Goal: Transaction & Acquisition: Book appointment/travel/reservation

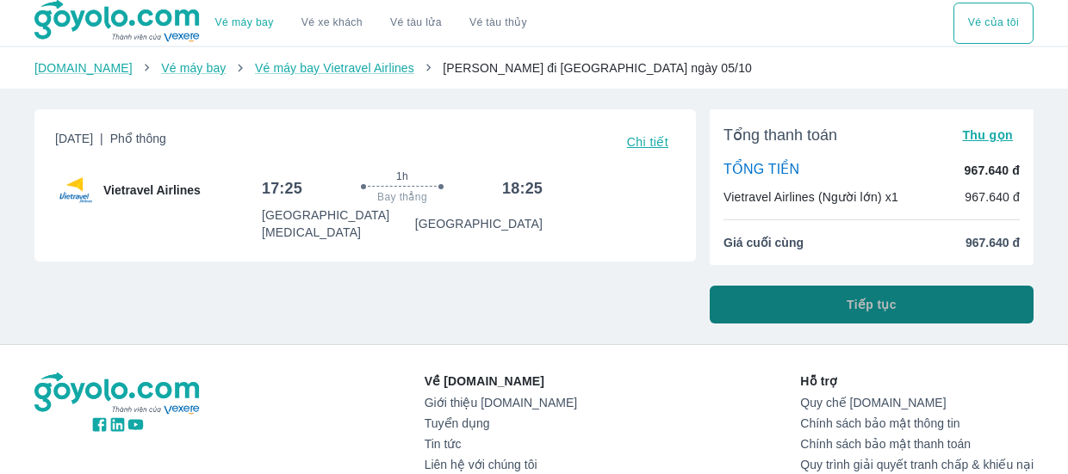
click at [792, 303] on button "Tiếp tục" at bounding box center [872, 305] width 324 height 38
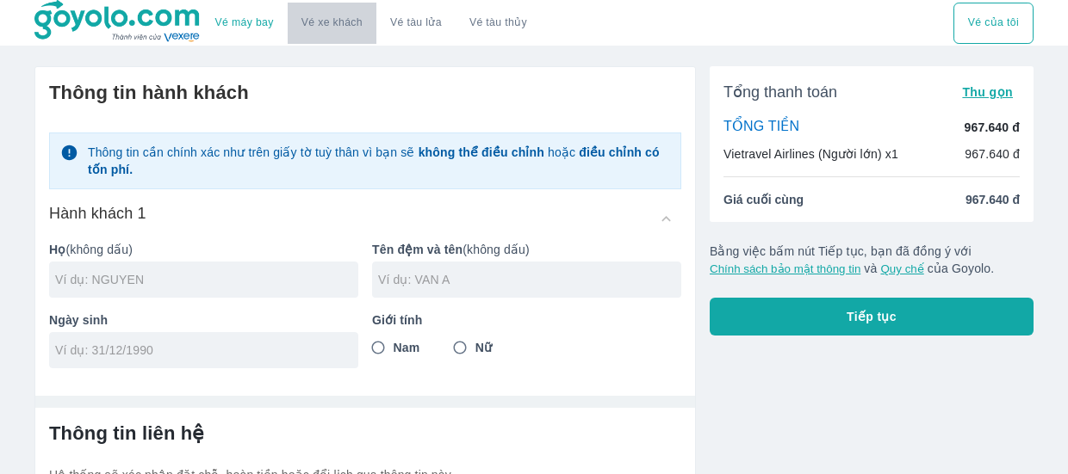
click at [325, 30] on button "Vé xe khách" at bounding box center [332, 23] width 89 height 41
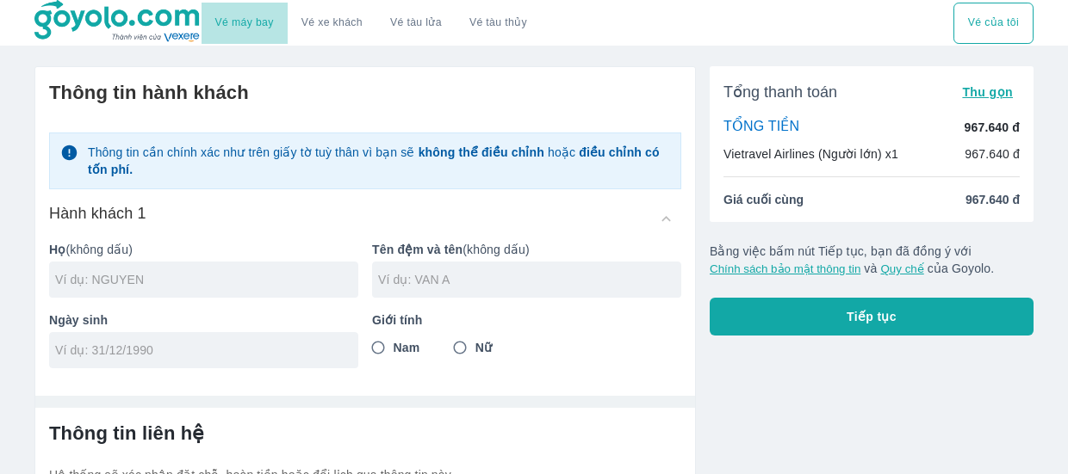
click at [252, 27] on link "Vé máy bay" at bounding box center [244, 22] width 59 height 13
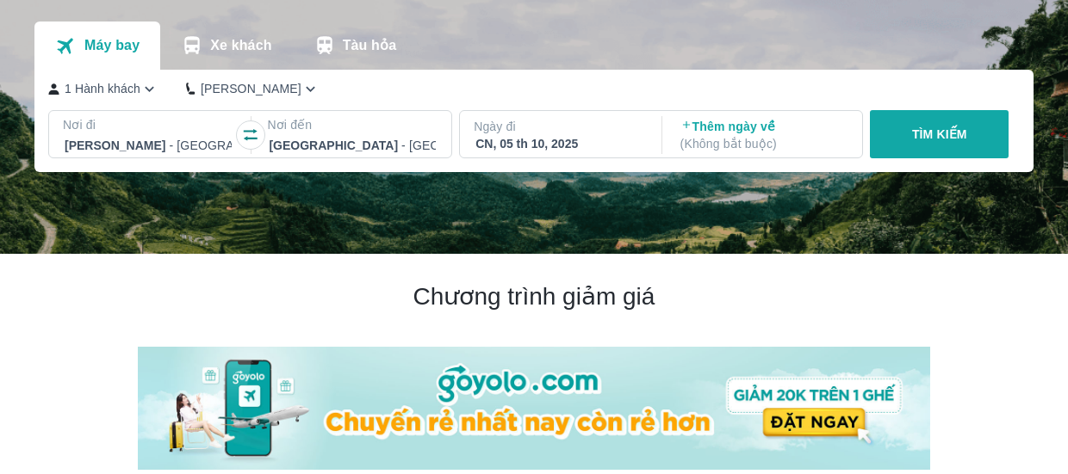
scroll to position [113, 0]
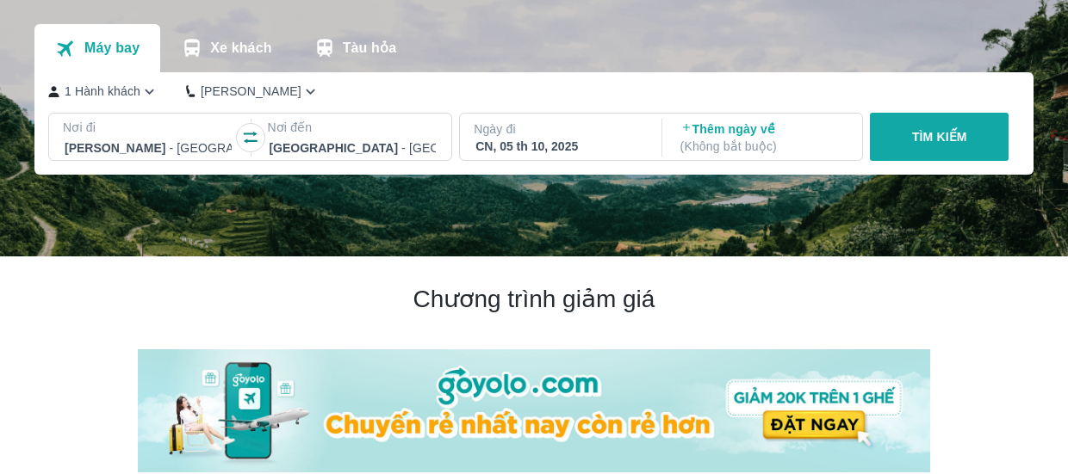
click at [580, 142] on div "CN, 05 th 10, 2025" at bounding box center [558, 146] width 167 height 17
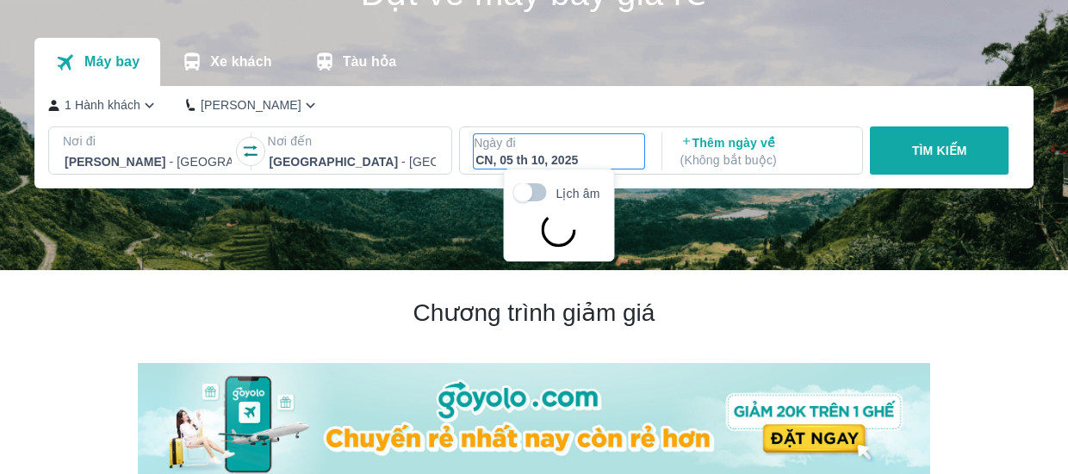
scroll to position [99, 0]
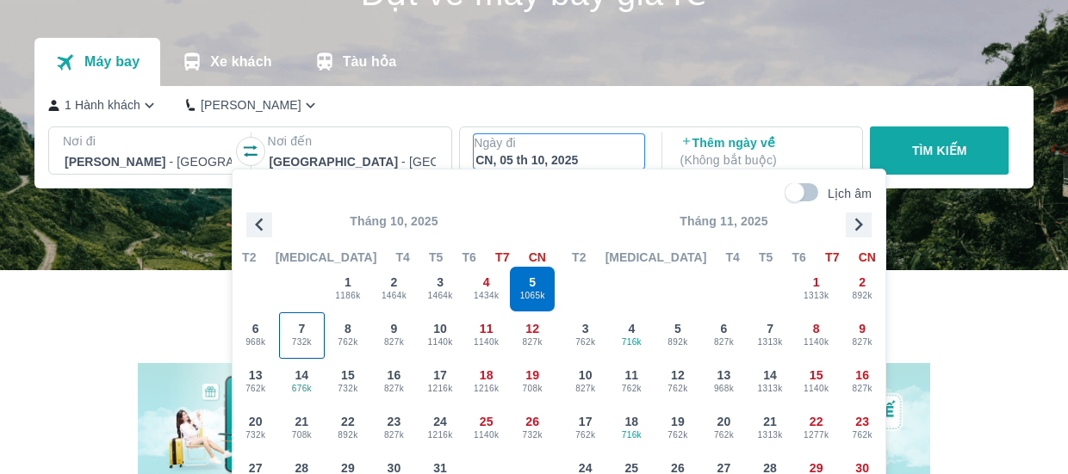
click at [303, 338] on span "732k" at bounding box center [302, 343] width 45 height 14
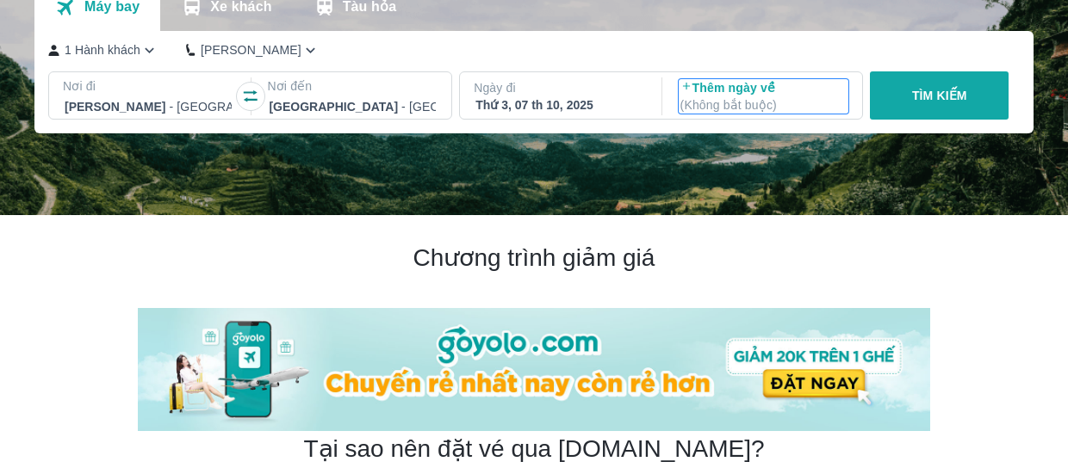
click at [738, 94] on p "Thêm ngày về ( Không bắt buộc )" at bounding box center [763, 96] width 167 height 34
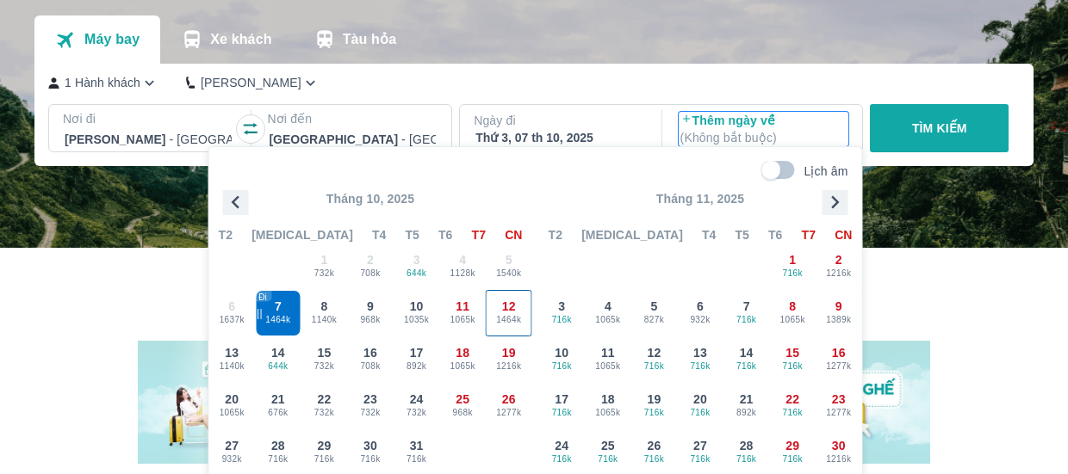
scroll to position [129, 0]
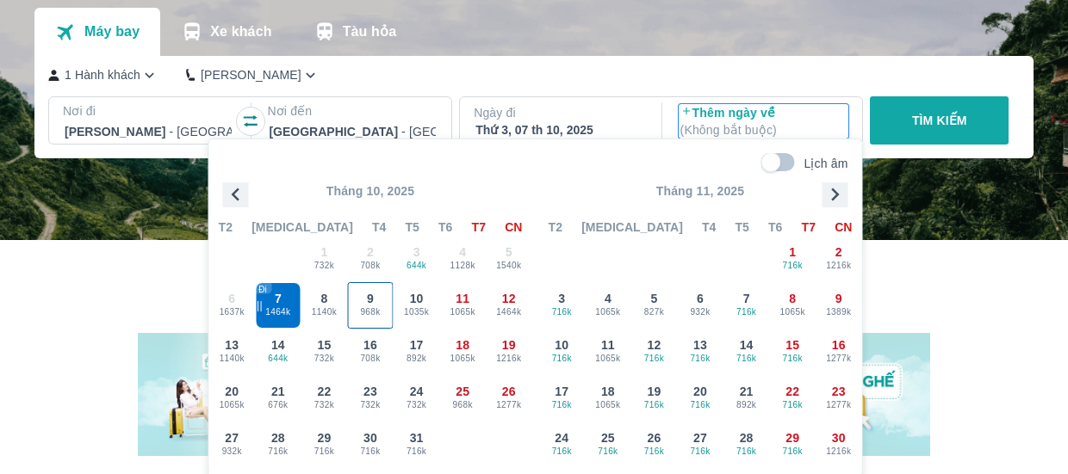
click at [370, 307] on span "968k" at bounding box center [370, 313] width 45 height 14
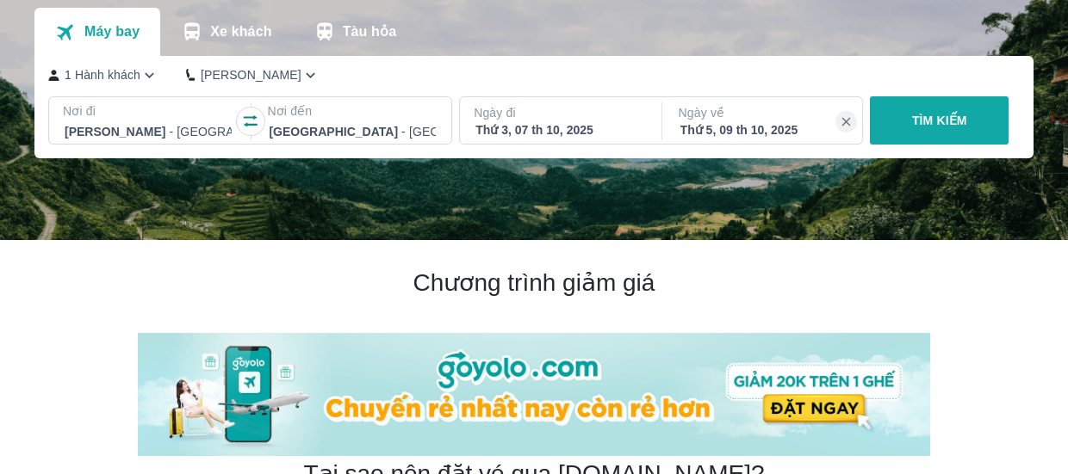
click at [936, 120] on p "TÌM KIẾM" at bounding box center [939, 120] width 55 height 17
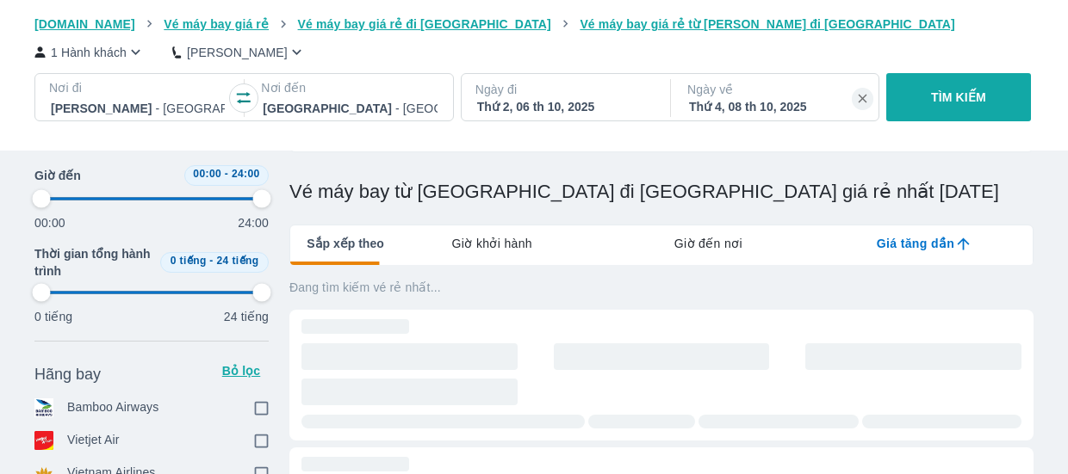
type input "97.9166666666667"
checkbox input "true"
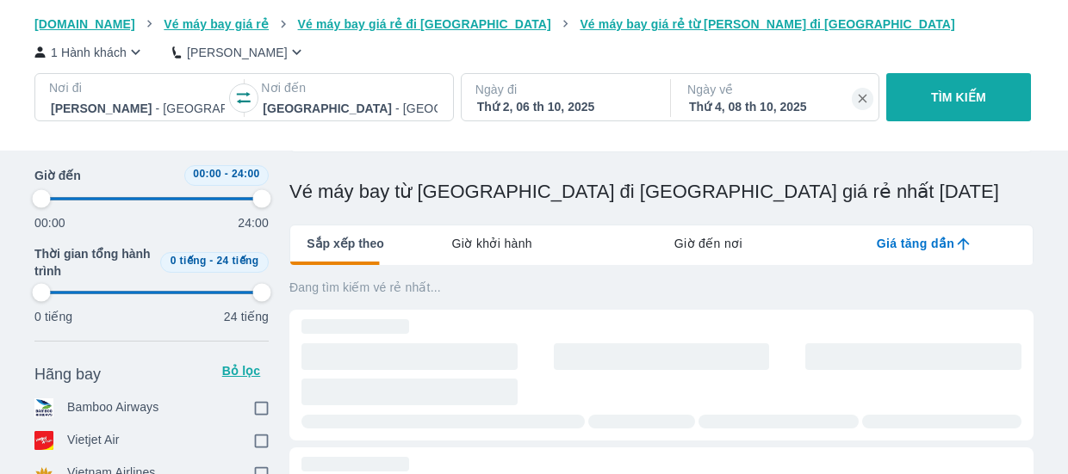
checkbox input "true"
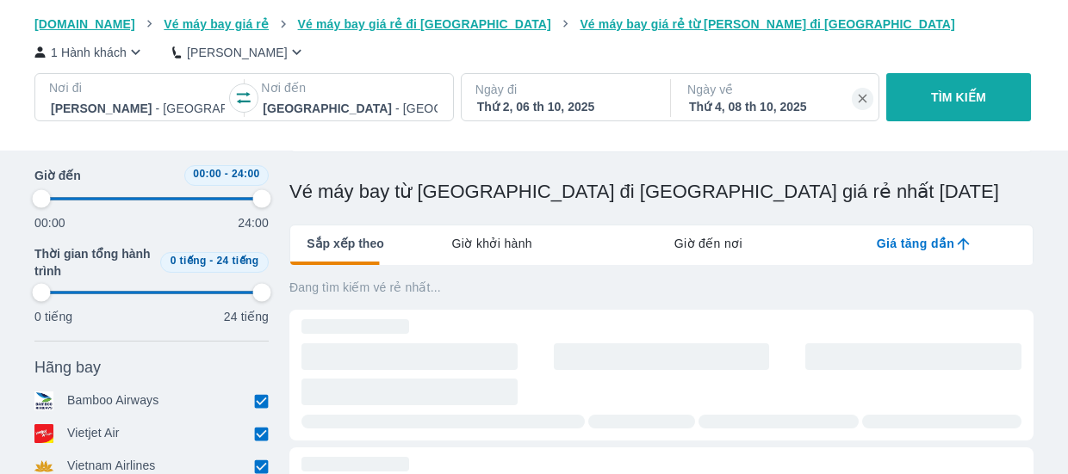
type input "97.9166666666667"
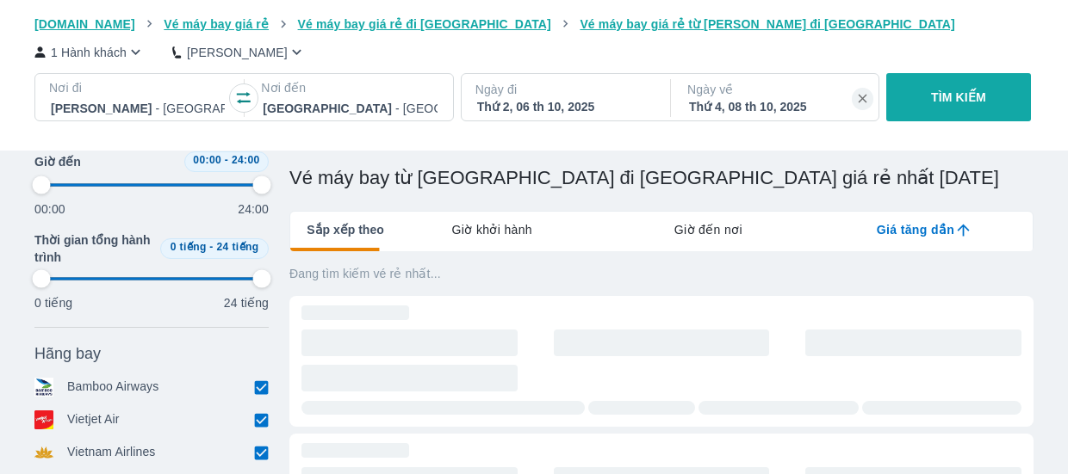
type input "97.9166666666667"
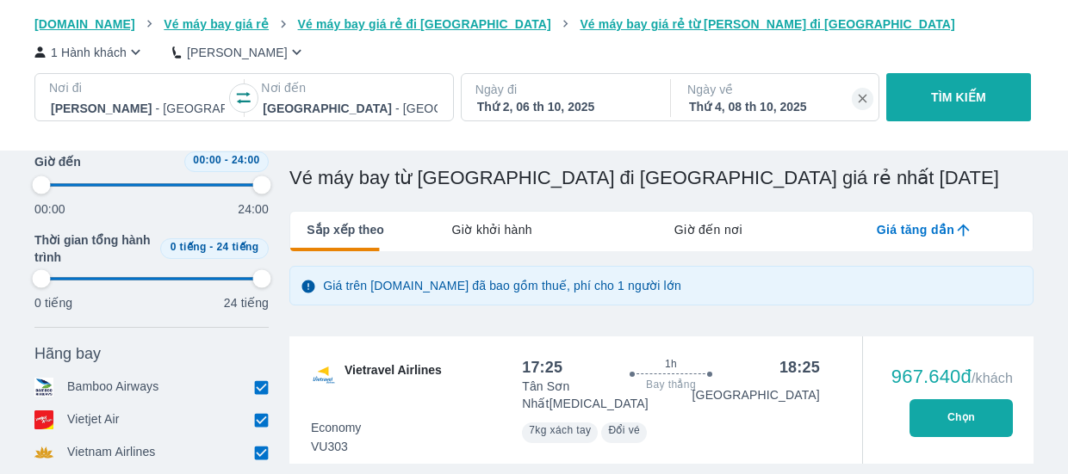
type input "97.9166666666667"
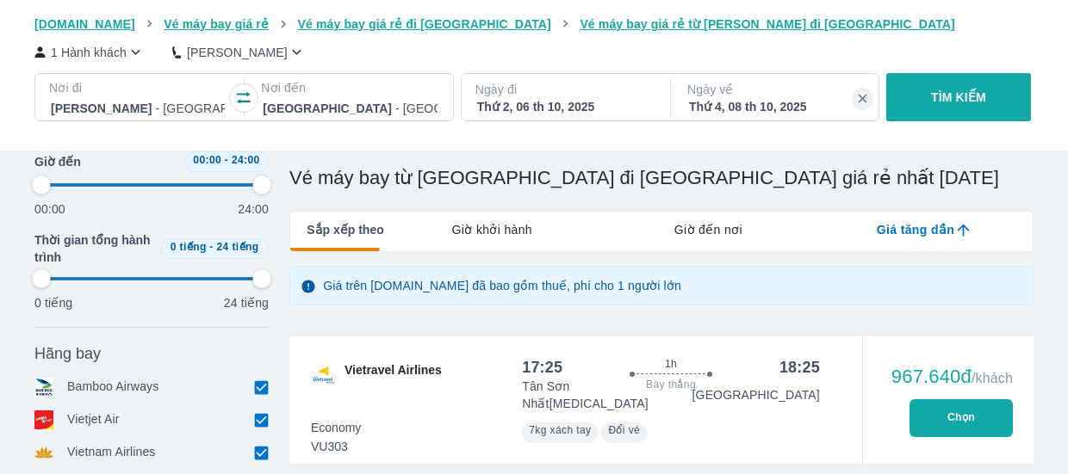
type input "97.9166666666667"
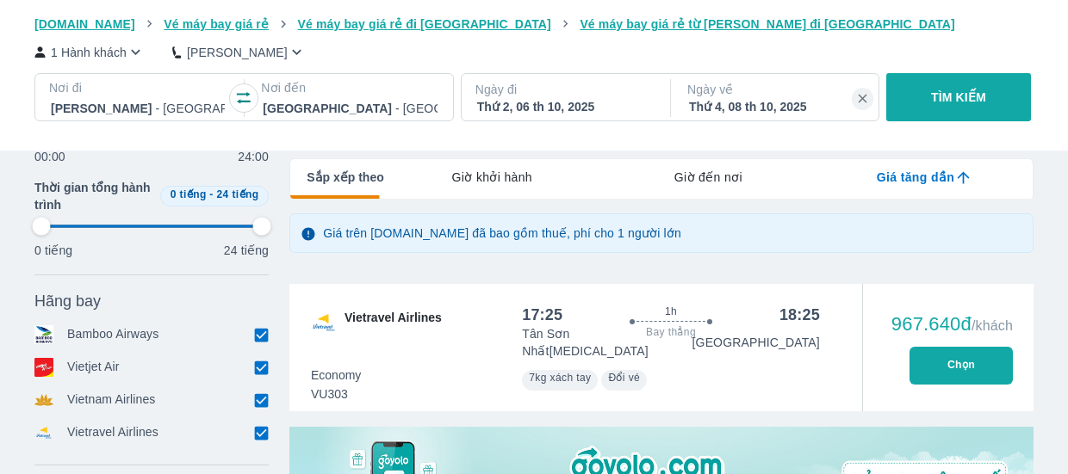
type input "97.9166666666667"
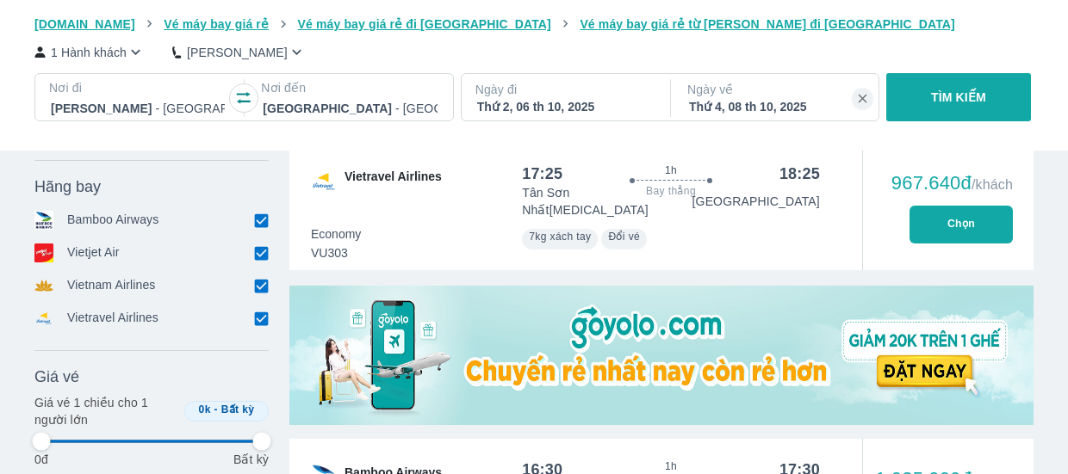
type input "97.9166666666667"
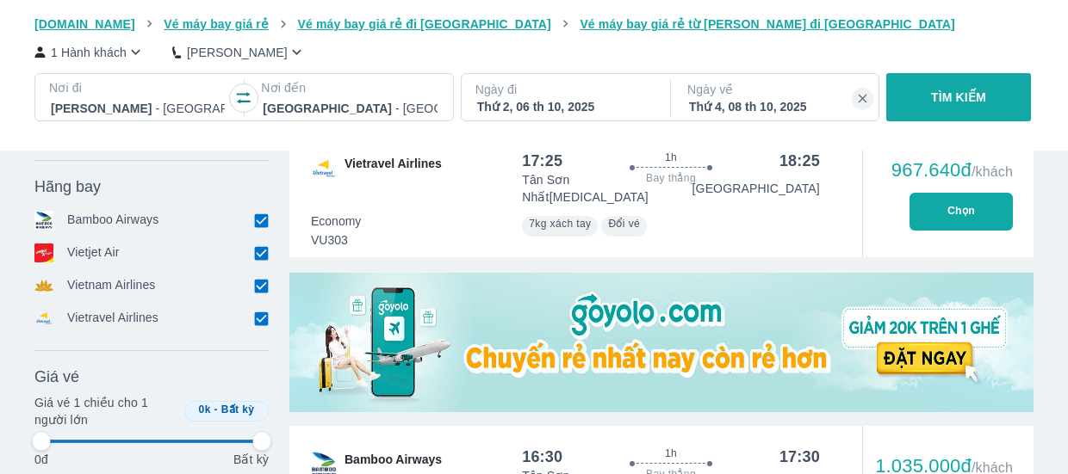
type input "97.9166666666667"
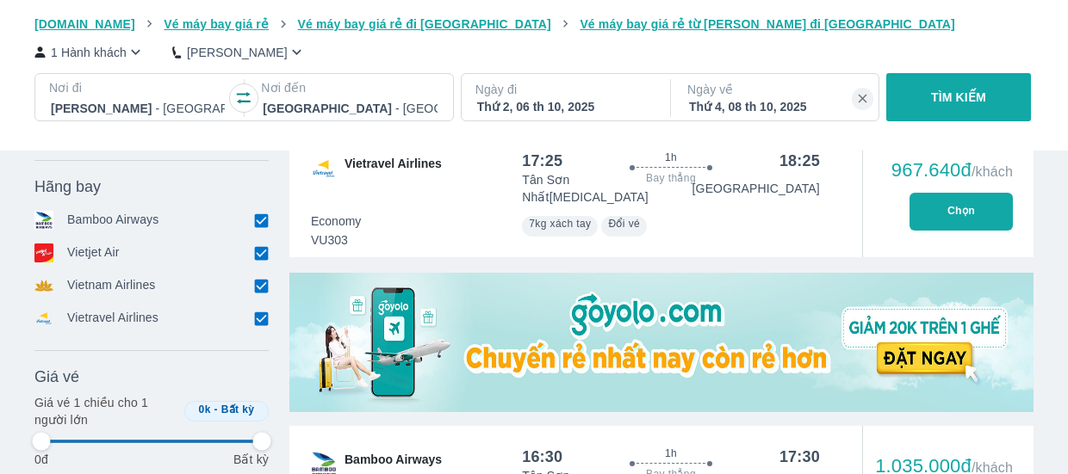
type input "97.9166666666667"
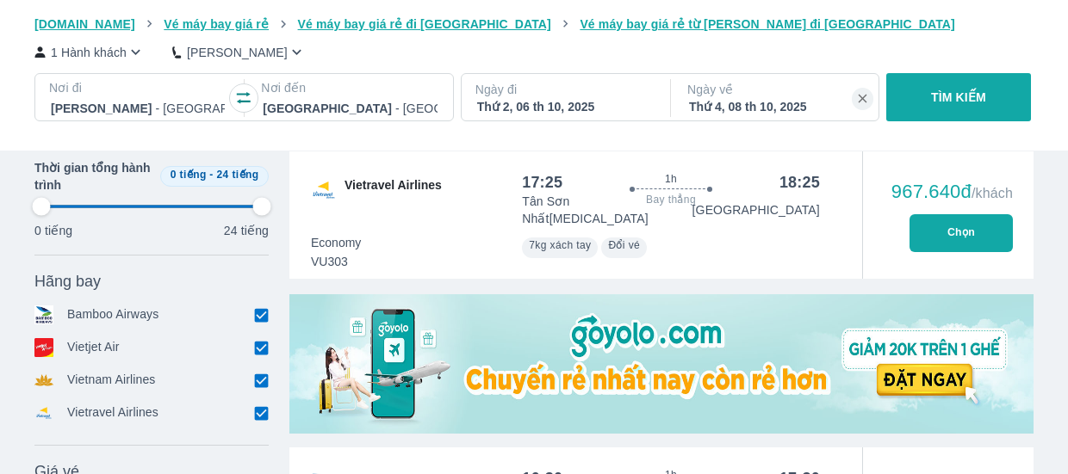
type input "97.9166666666667"
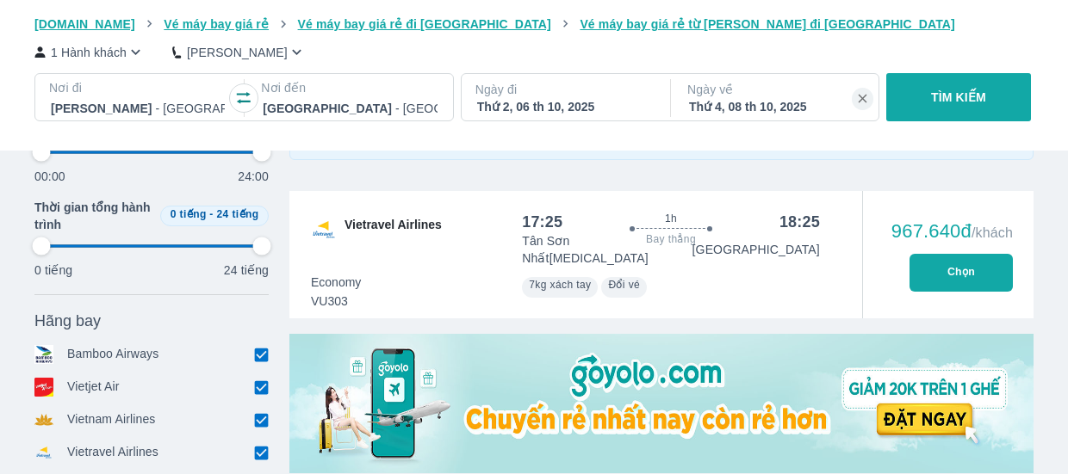
click at [958, 270] on button "Chọn" at bounding box center [960, 273] width 103 height 38
type input "97.9166666666667"
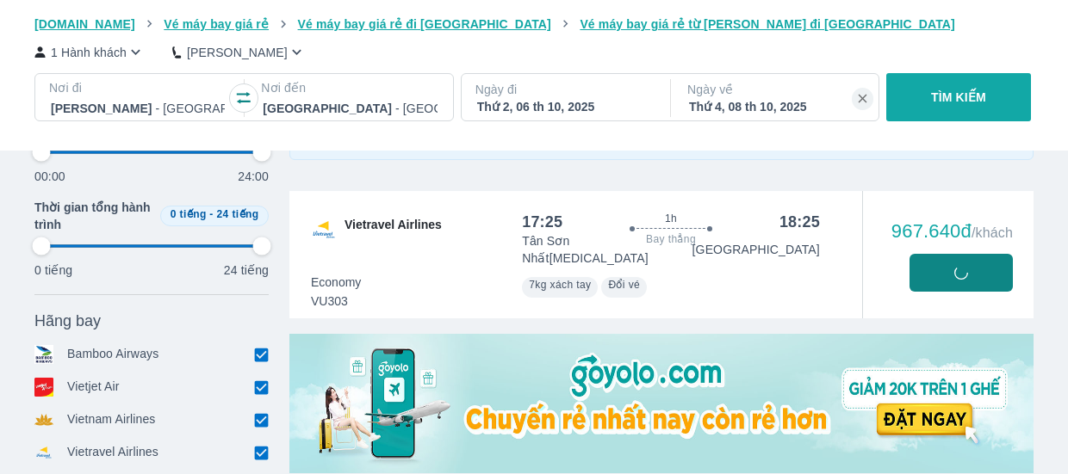
type input "97.9166666666667"
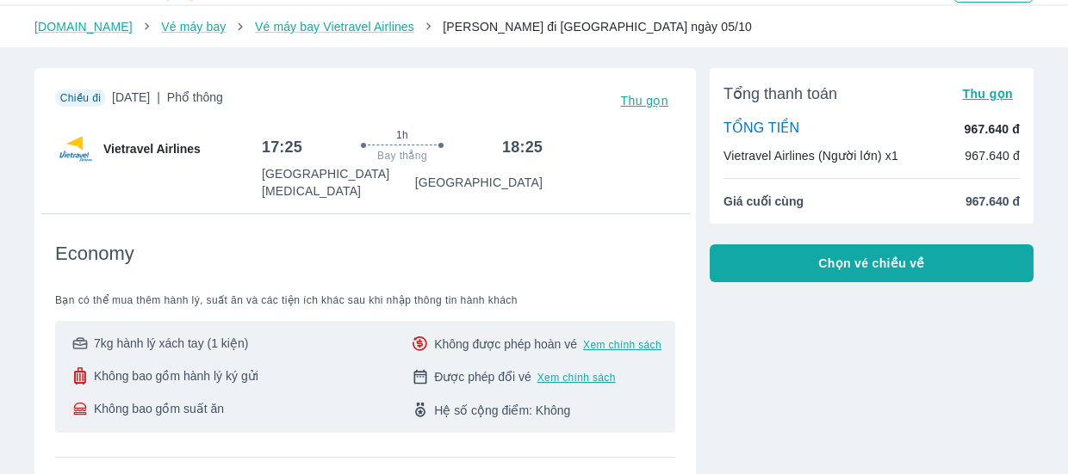
scroll to position [15, 0]
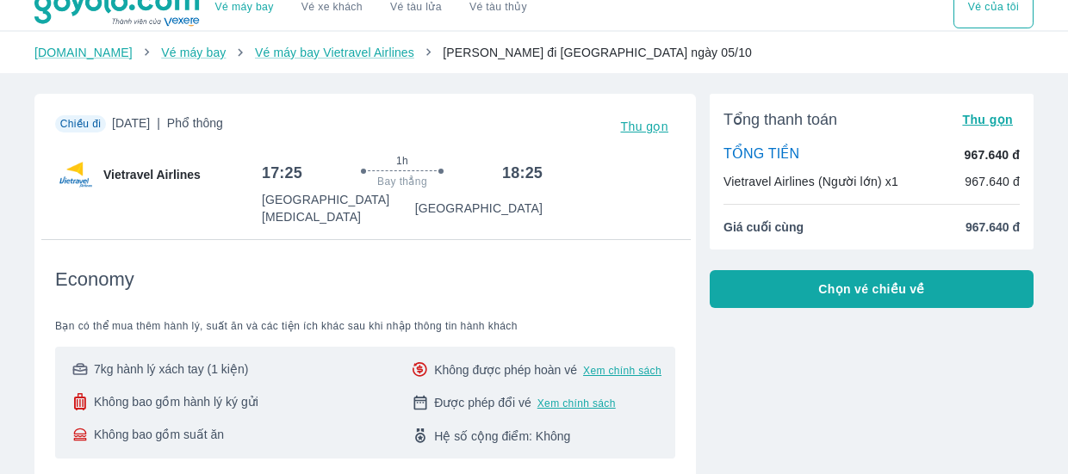
click at [804, 296] on button "Chọn vé chiều về" at bounding box center [872, 289] width 324 height 38
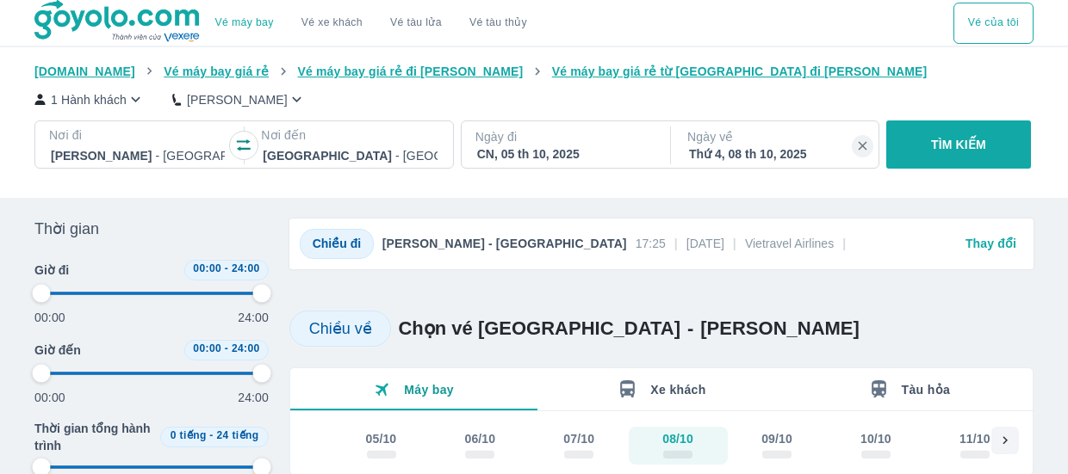
type input "97.9166666666667"
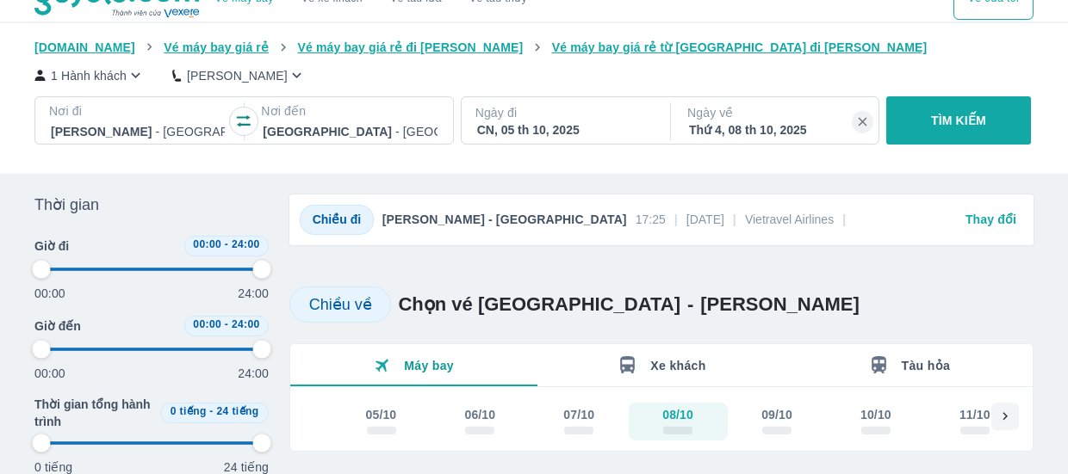
type input "97.9166666666667"
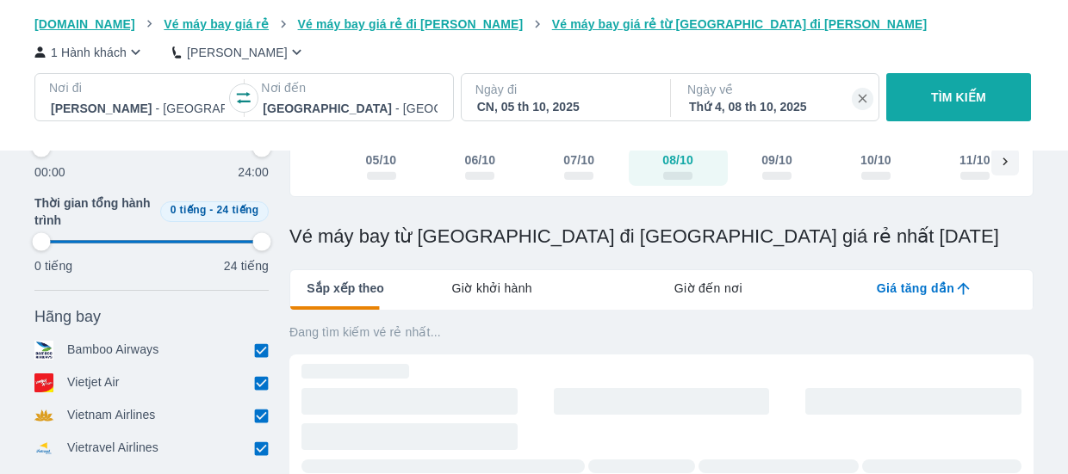
scroll to position [276, 0]
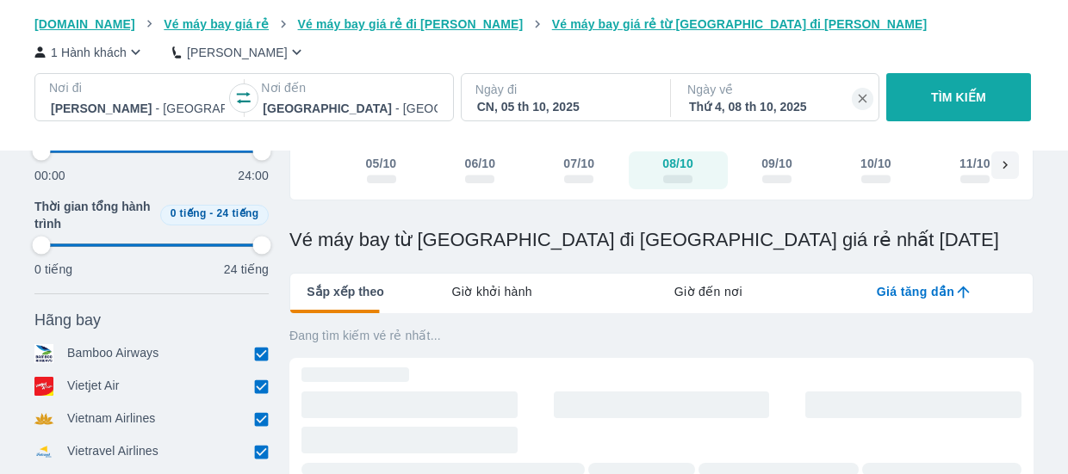
type input "97.9166666666667"
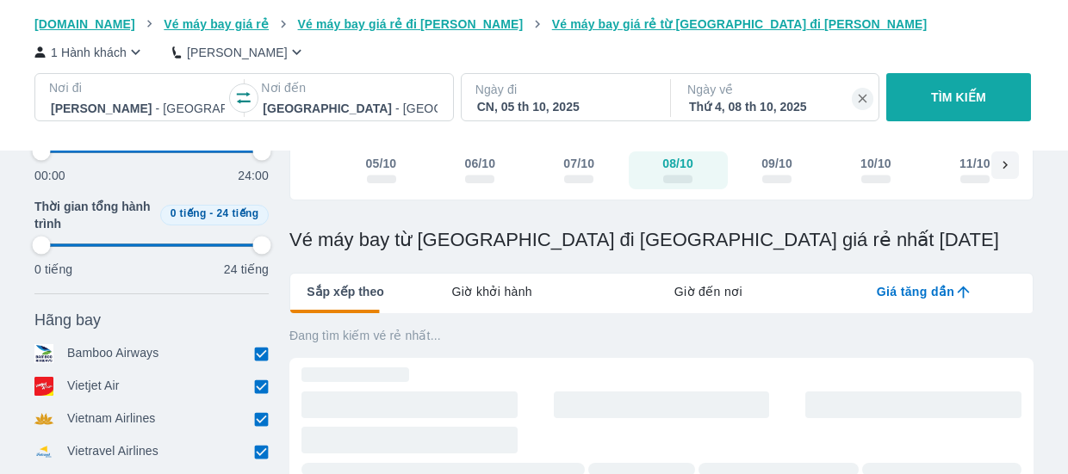
type input "97.9166666666667"
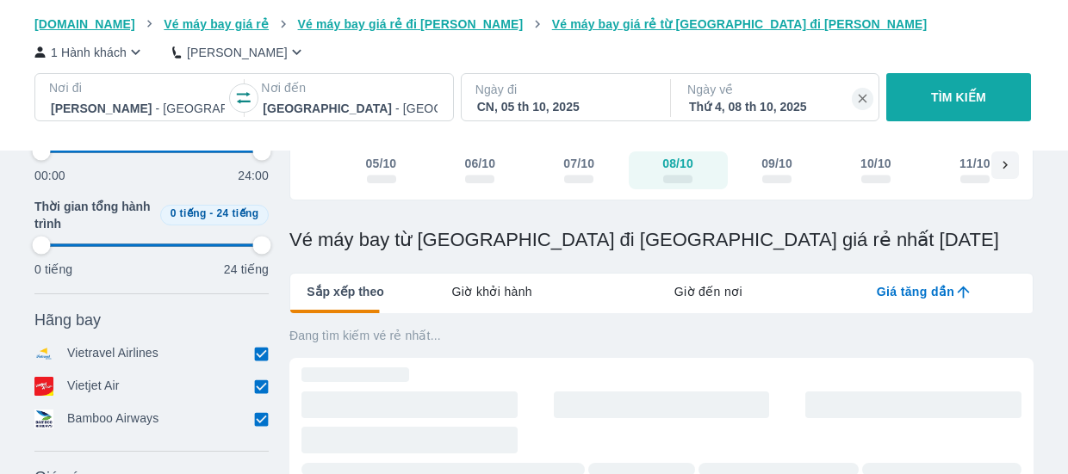
type input "97.9166666666667"
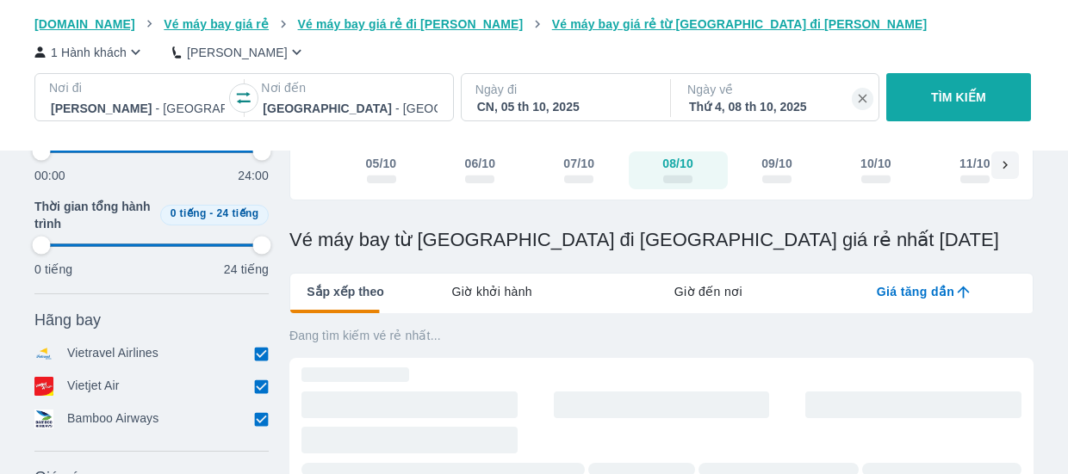
type input "97.9166666666667"
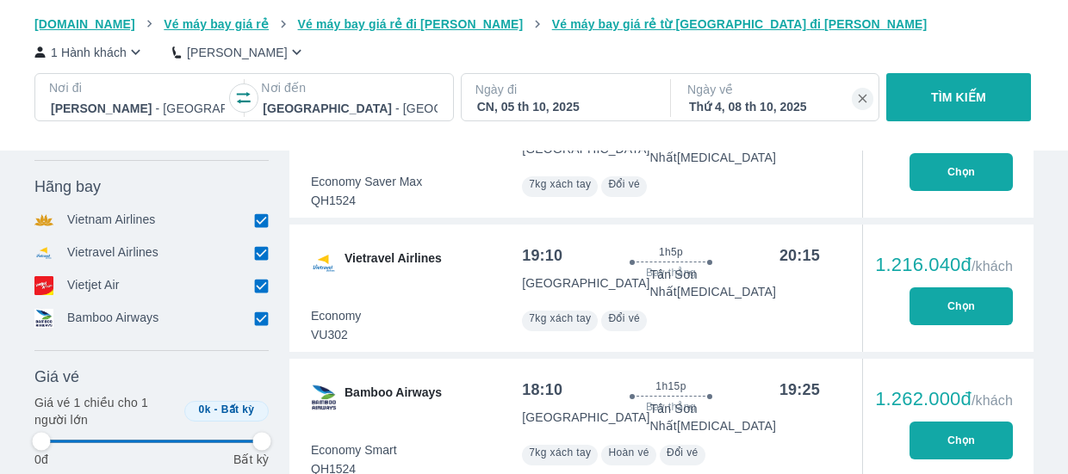
type input "97.9166666666667"
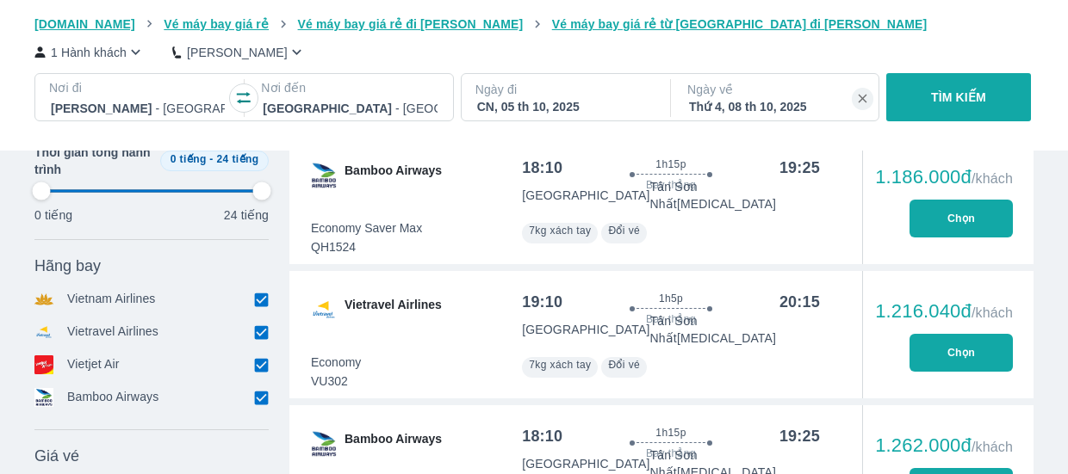
type input "97.9166666666667"
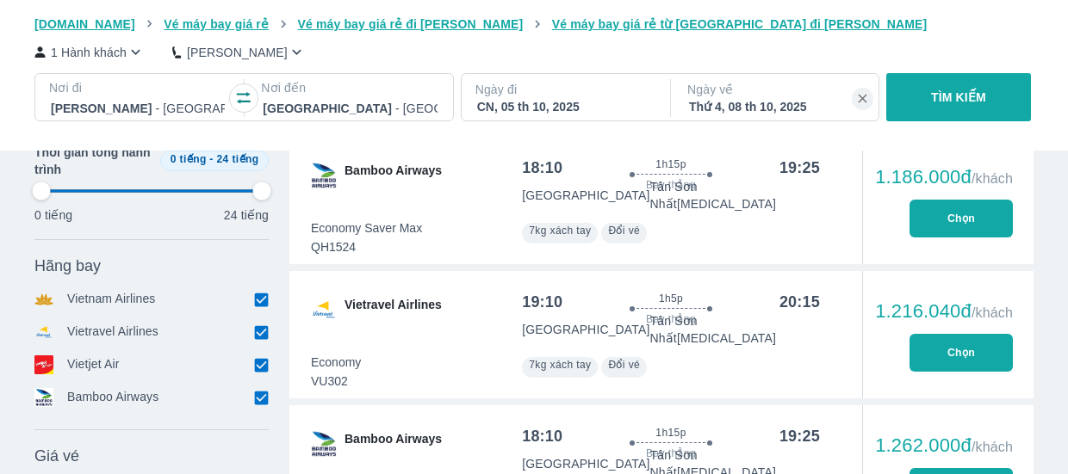
type input "97.9166666666667"
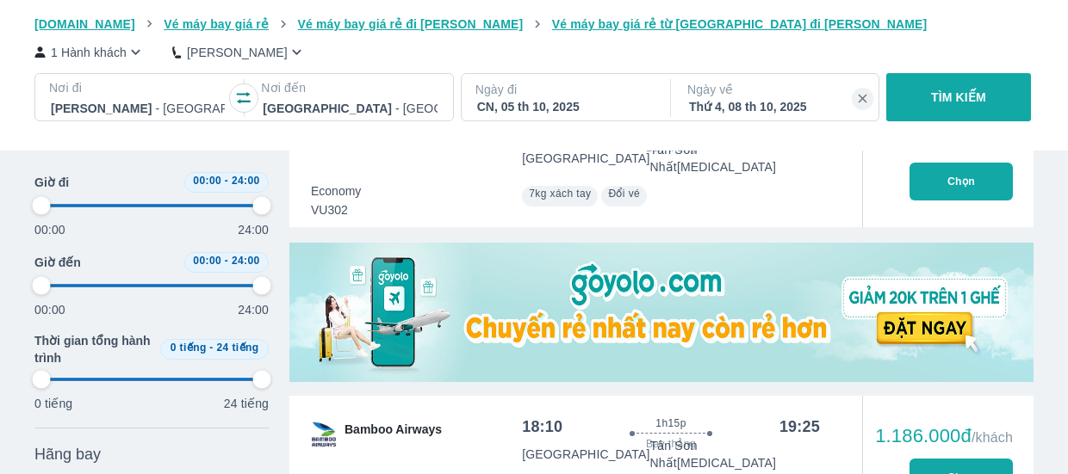
type input "97.9166666666667"
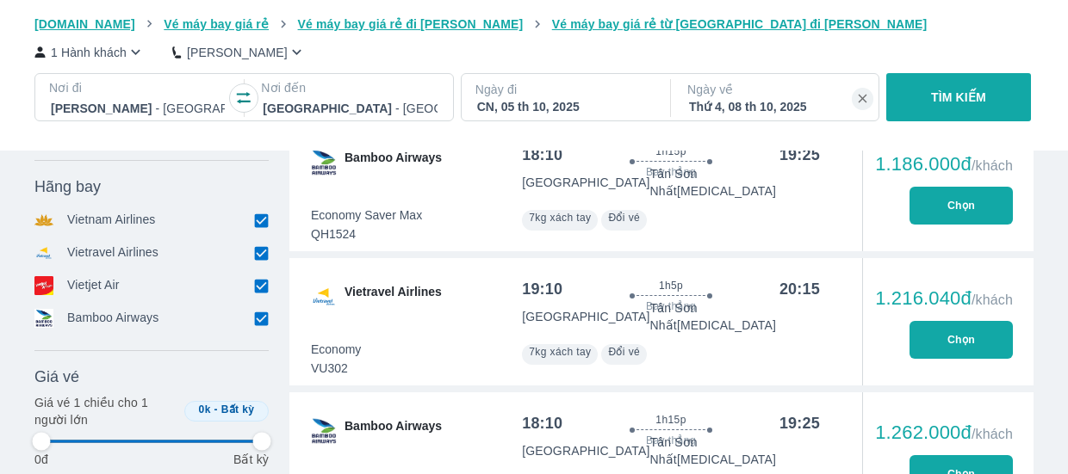
type input "97.9166666666667"
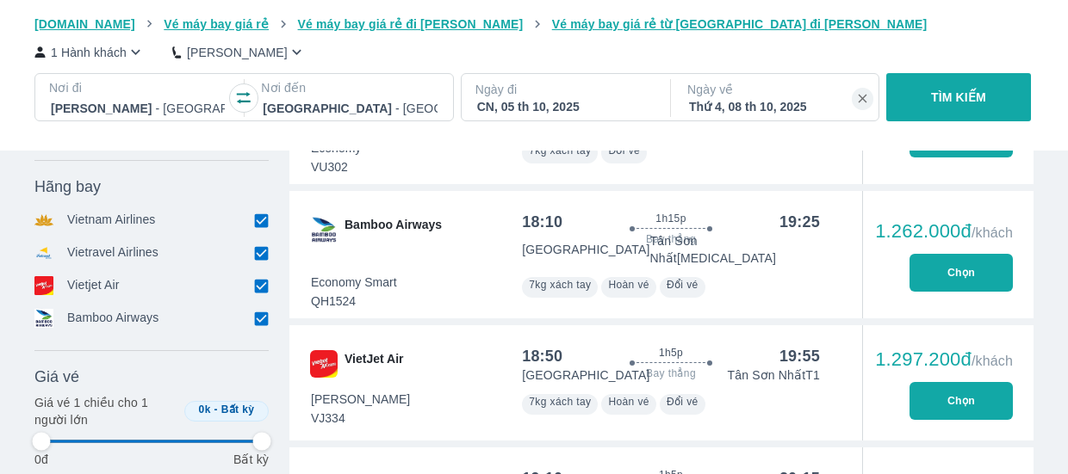
type input "97.9166666666667"
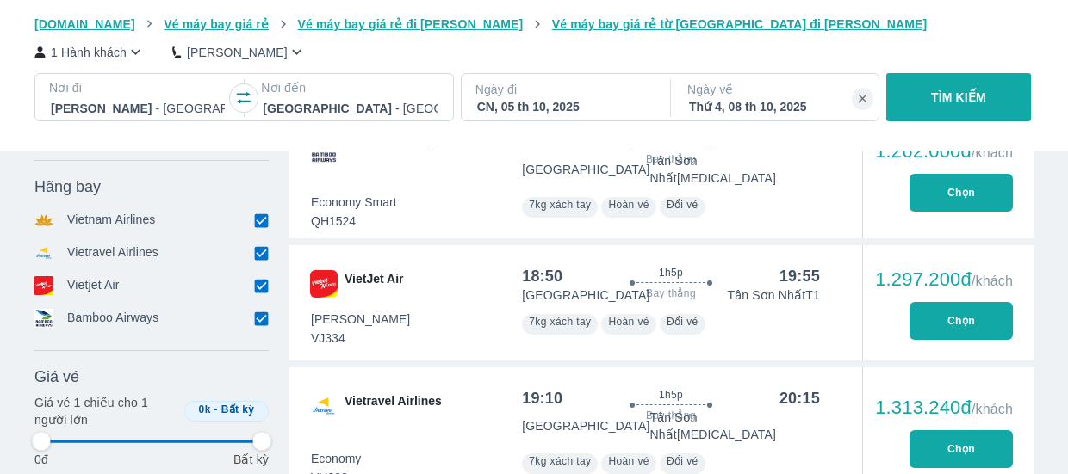
type input "97.9166666666667"
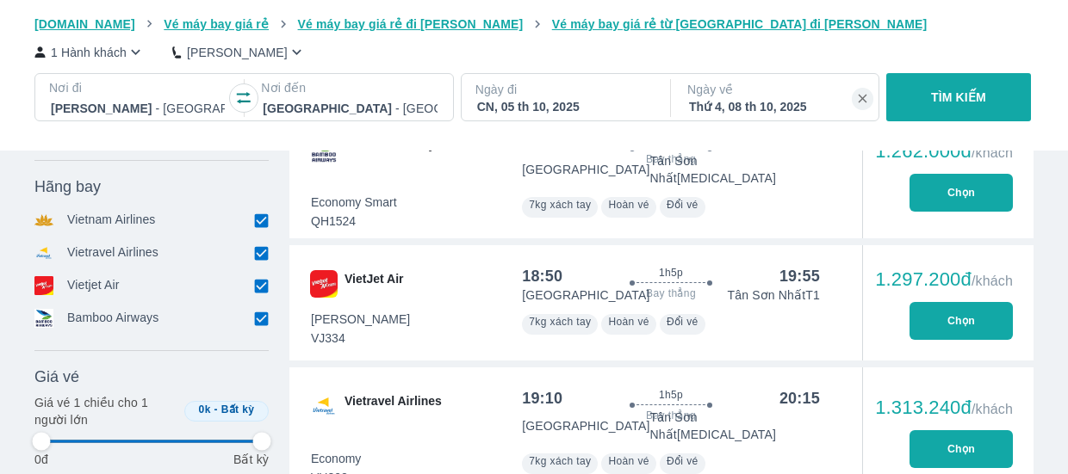
type input "97.9166666666667"
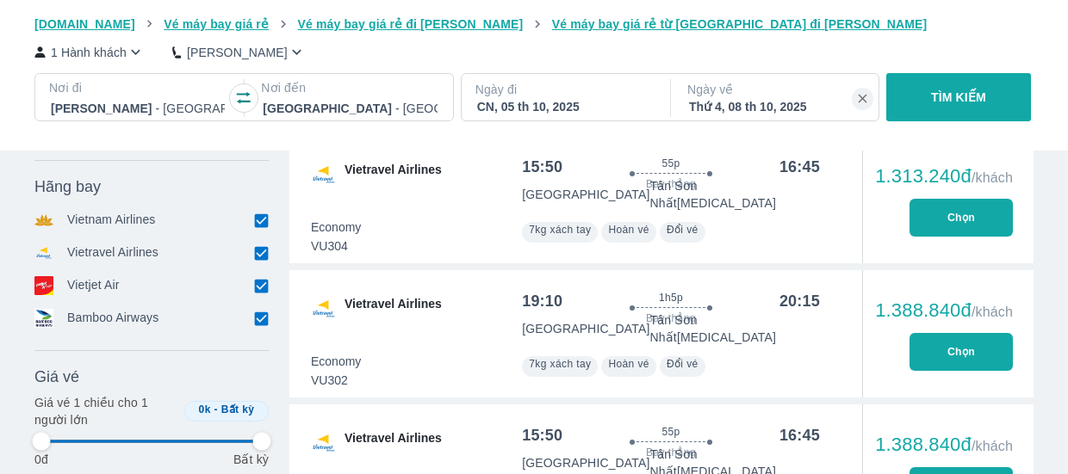
type input "97.9166666666667"
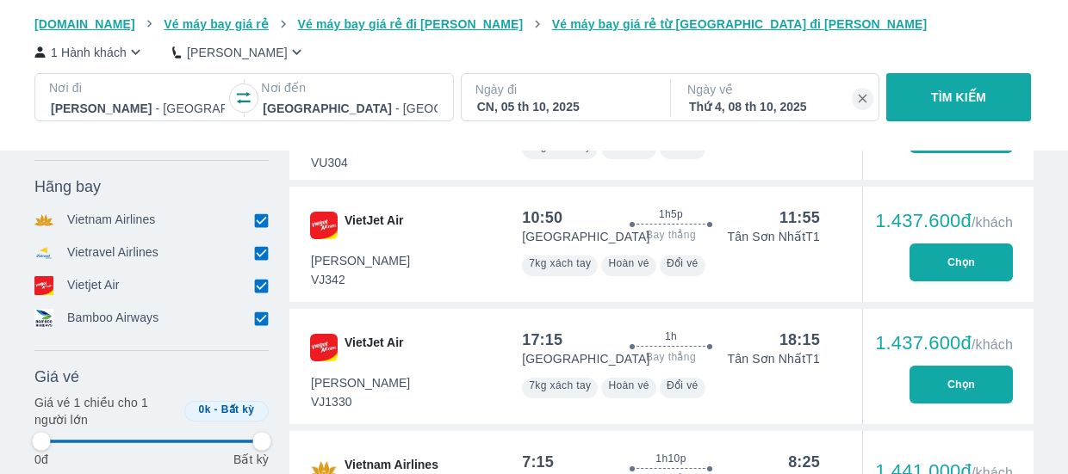
type input "97.9166666666667"
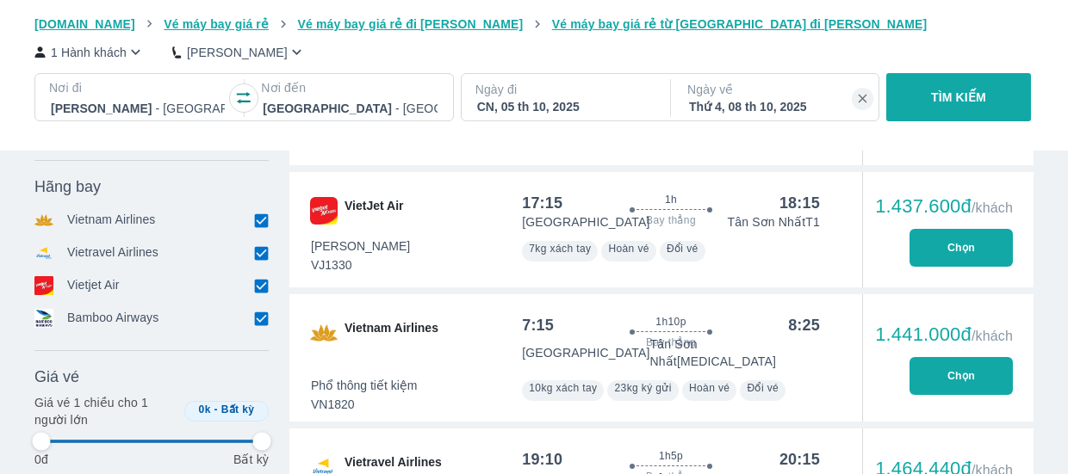
type input "97.9166666666667"
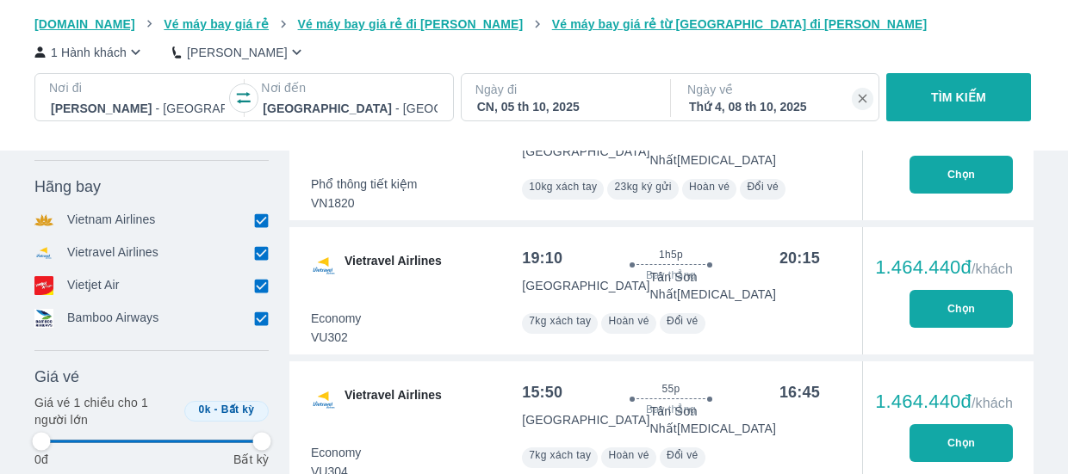
type input "97.9166666666667"
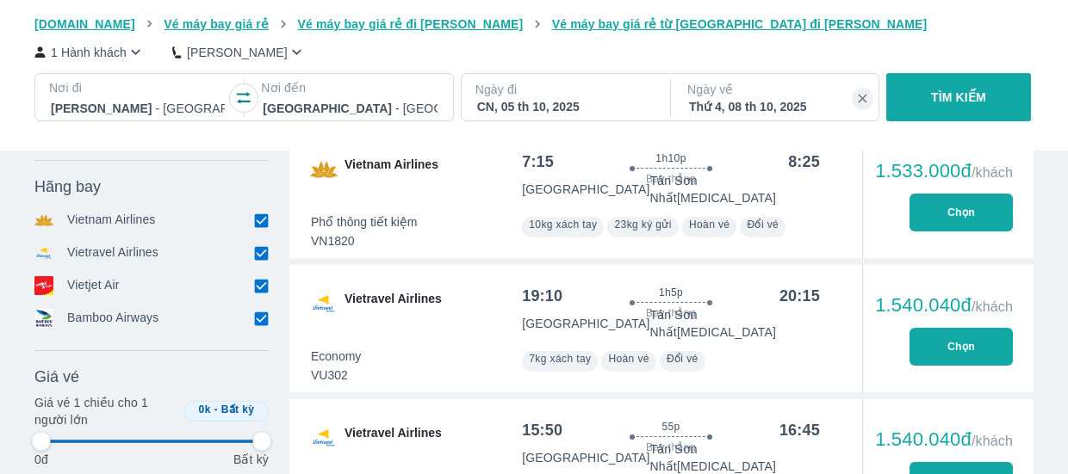
type input "97.9166666666667"
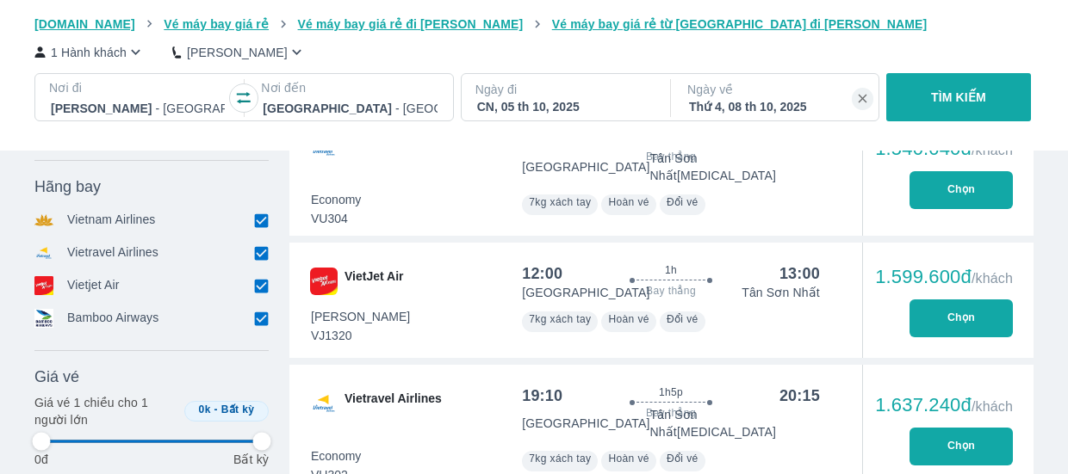
type input "97.9166666666667"
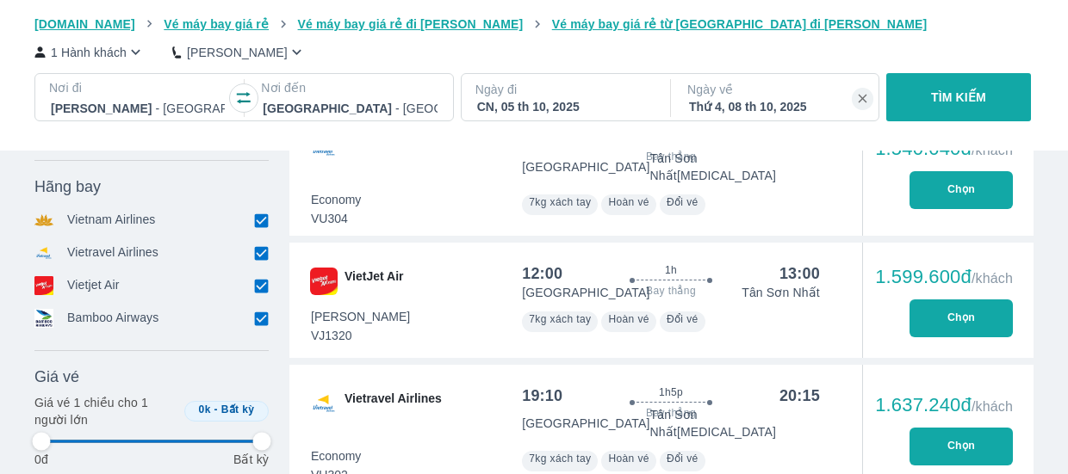
type input "97.9166666666667"
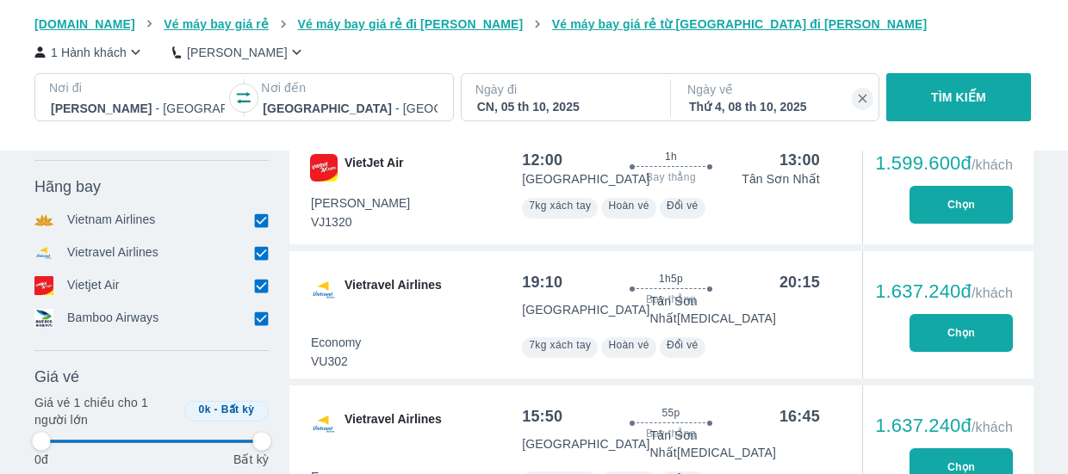
type input "97.9166666666667"
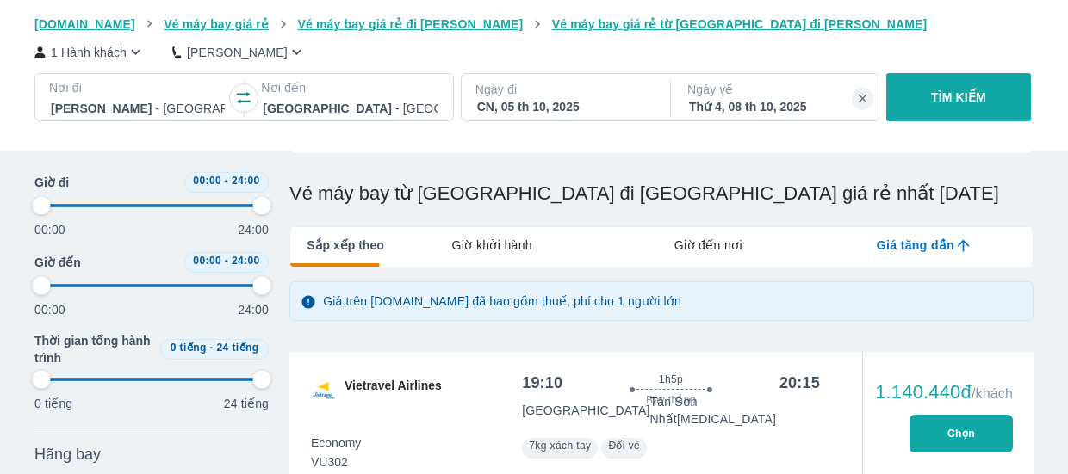
type input "97.9166666666667"
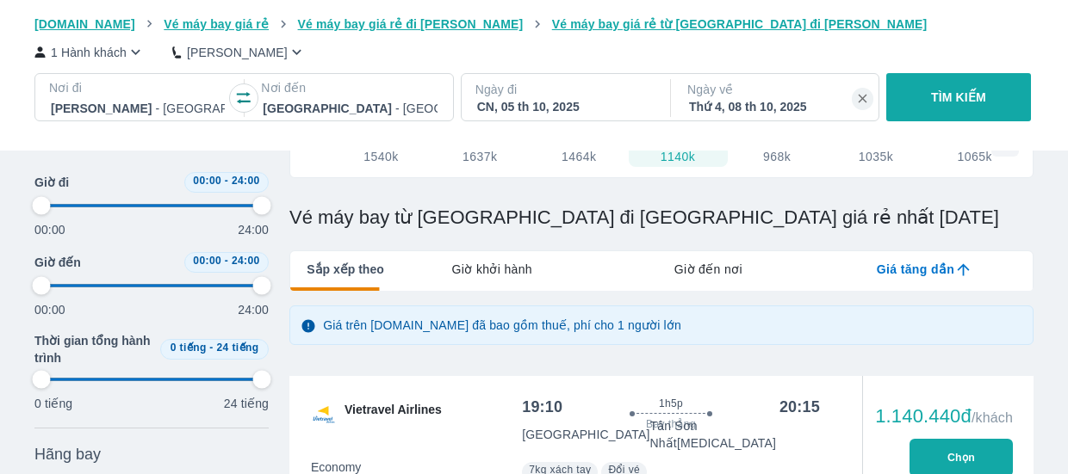
scroll to position [295, 0]
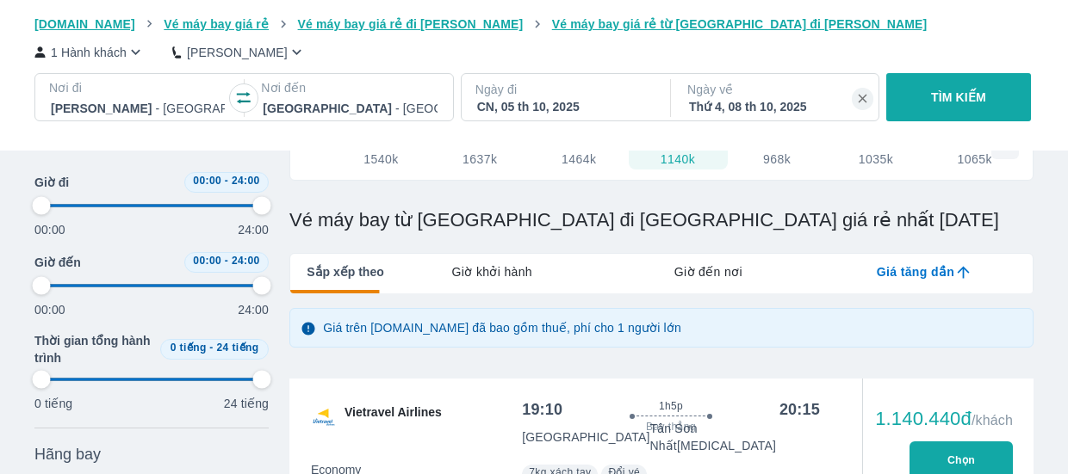
type input "97.9166666666667"
click at [574, 101] on div "CN, 05 th 10, 2025" at bounding box center [564, 106] width 174 height 17
type input "97.9166666666667"
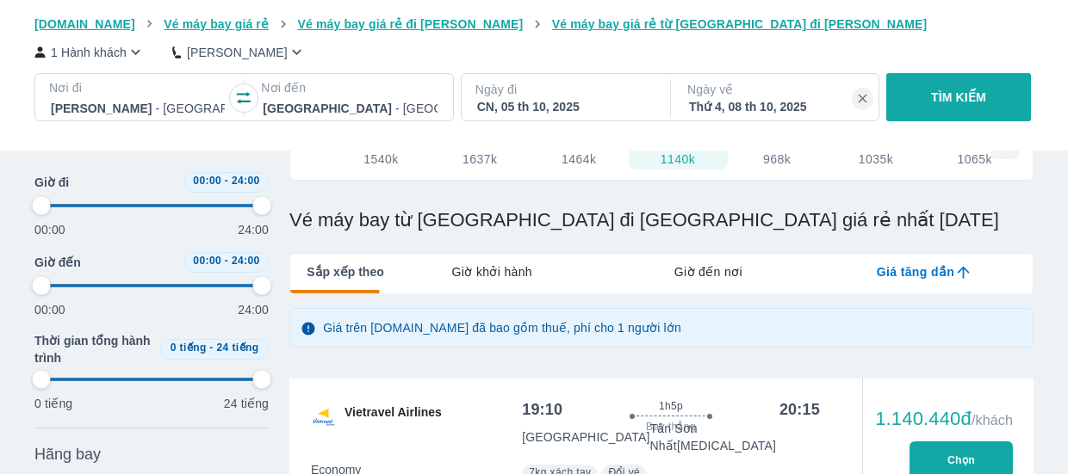
type input "97.9166666666667"
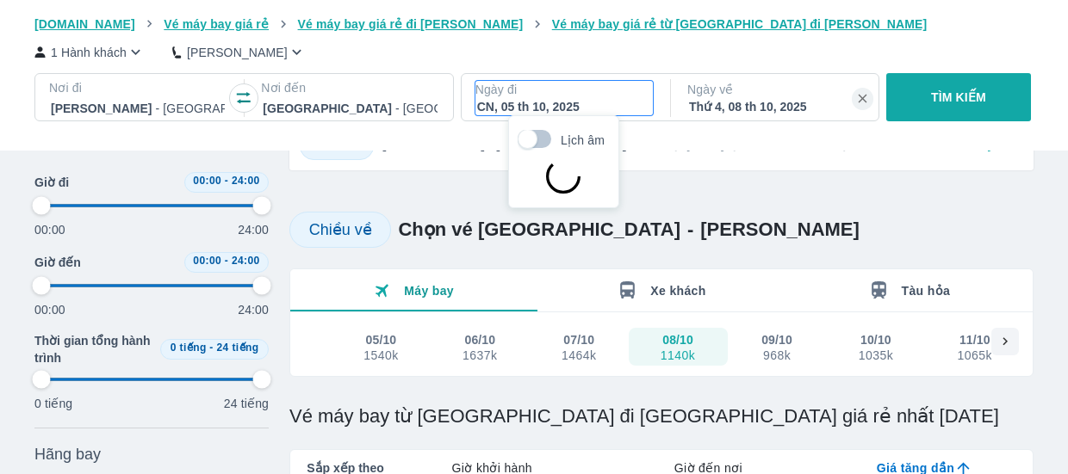
scroll to position [99, 0]
type input "97.9166666666667"
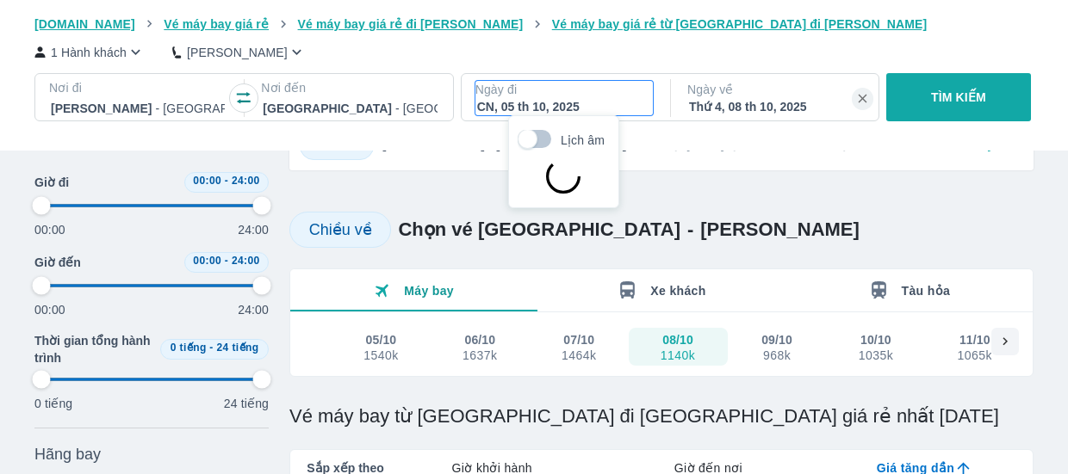
type input "97.9166666666667"
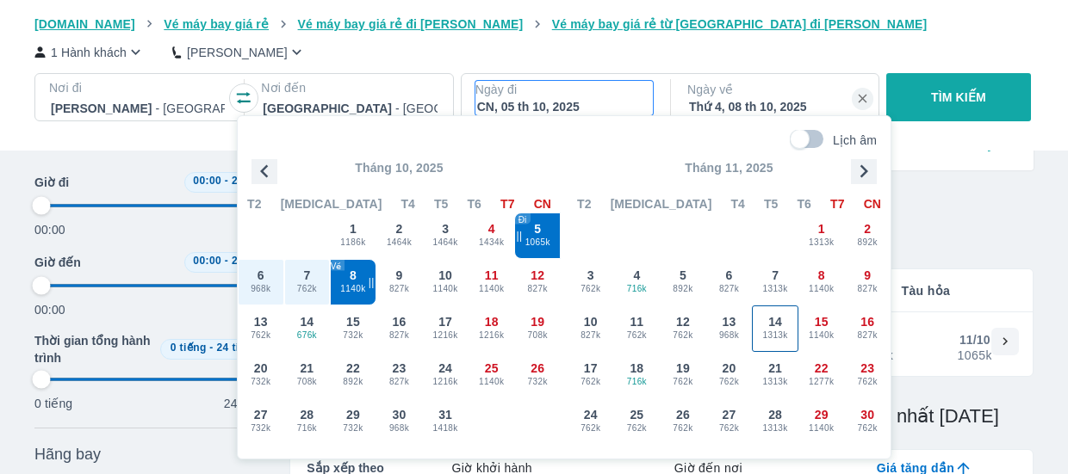
type input "97.9166666666667"
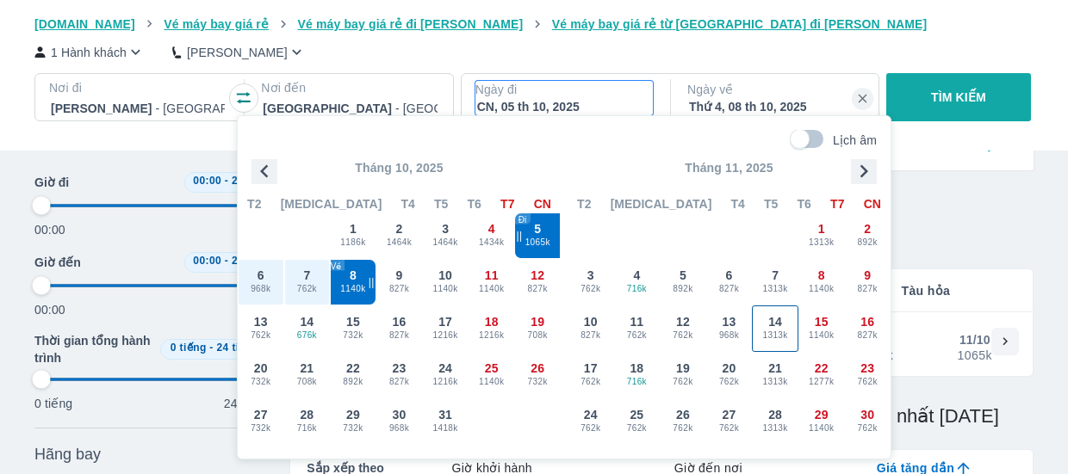
type input "97.9166666666667"
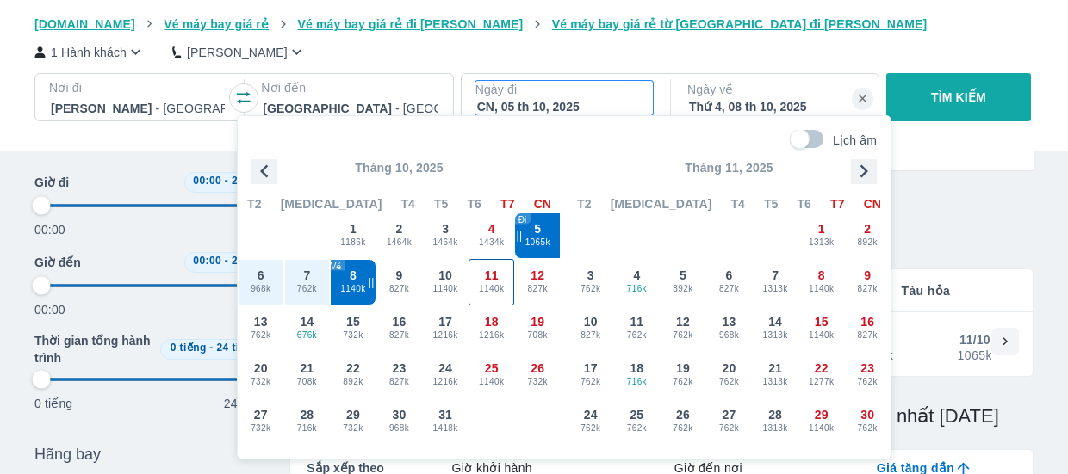
type input "97.9166666666667"
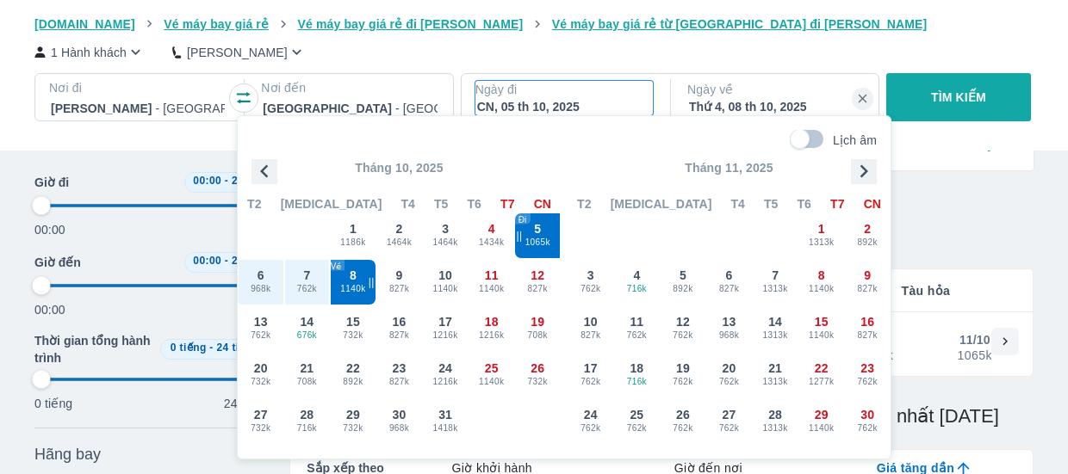
type input "97.9166666666667"
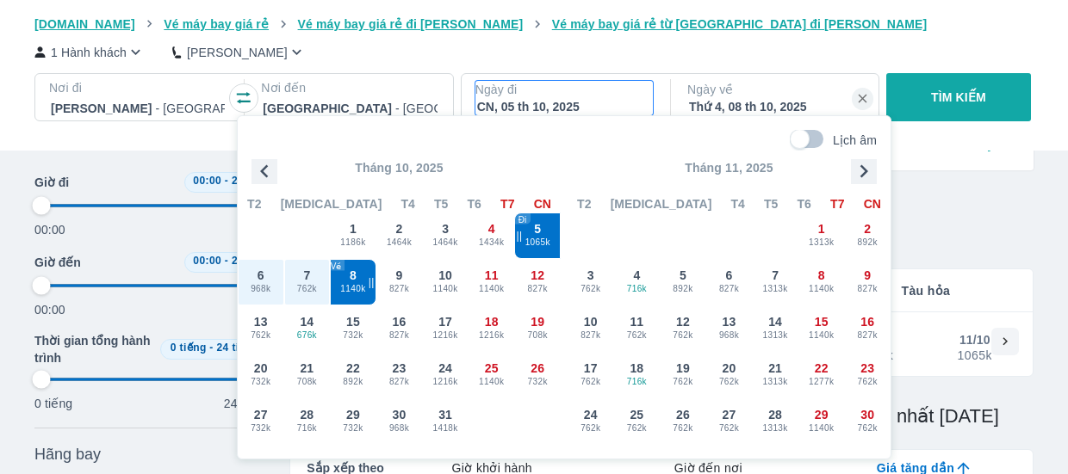
type input "97.9166666666667"
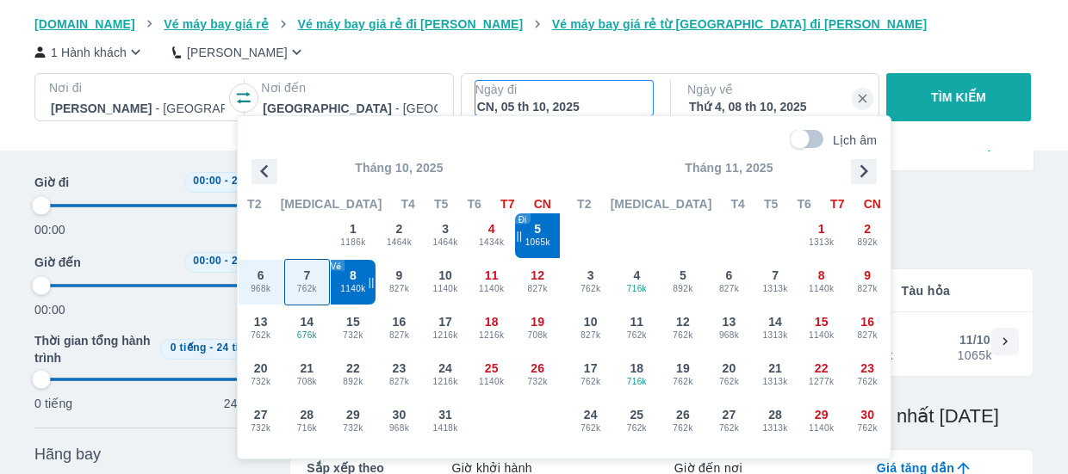
type input "97.9166666666667"
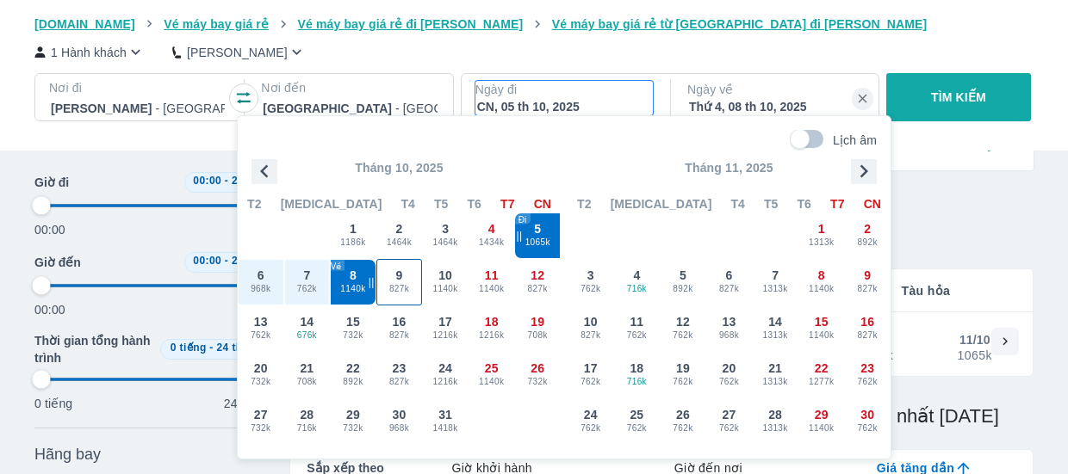
type input "97.9166666666667"
click at [408, 285] on span "827k" at bounding box center [399, 289] width 45 height 14
type input "97.9166666666667"
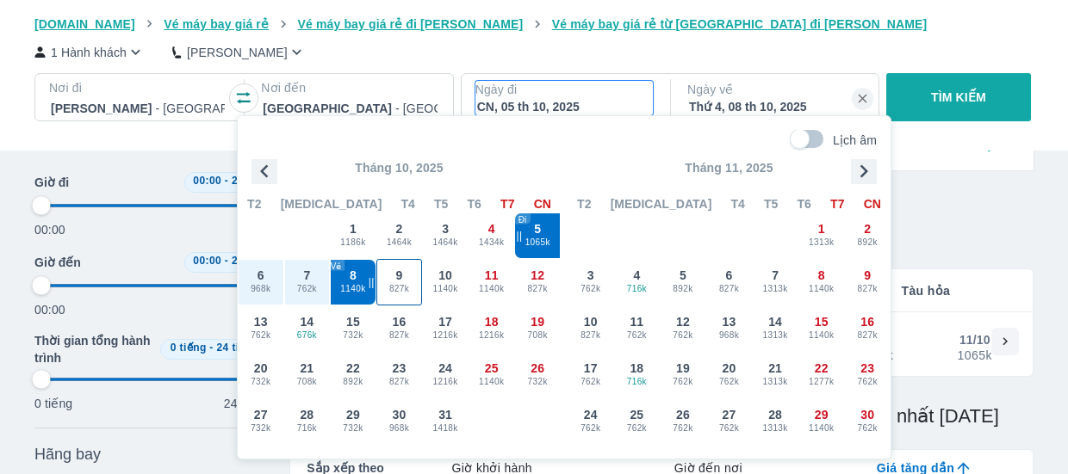
type input "97.9166666666667"
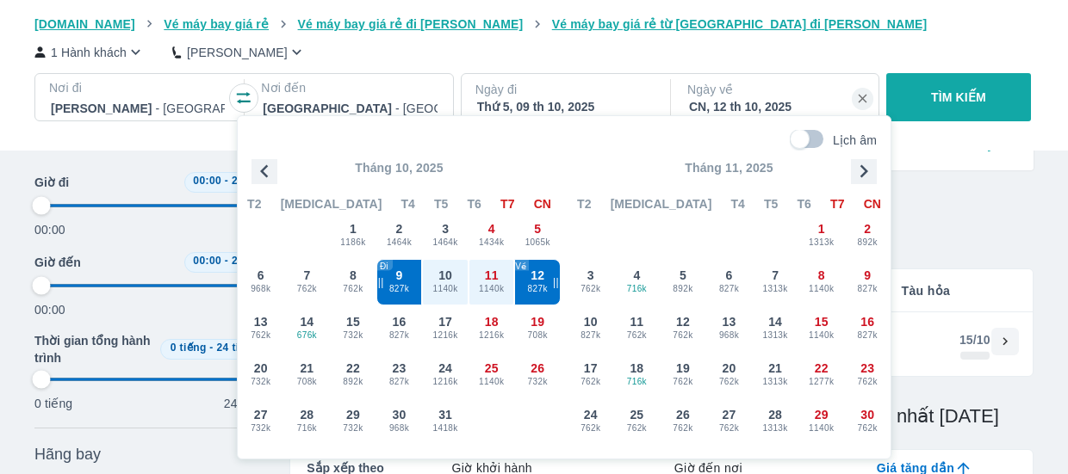
type input "97.9166666666667"
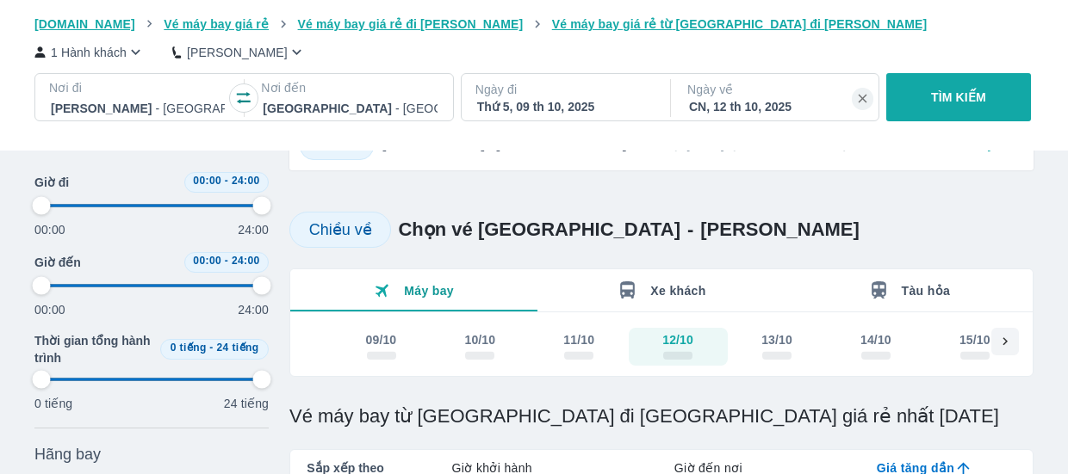
type input "97.9166666666667"
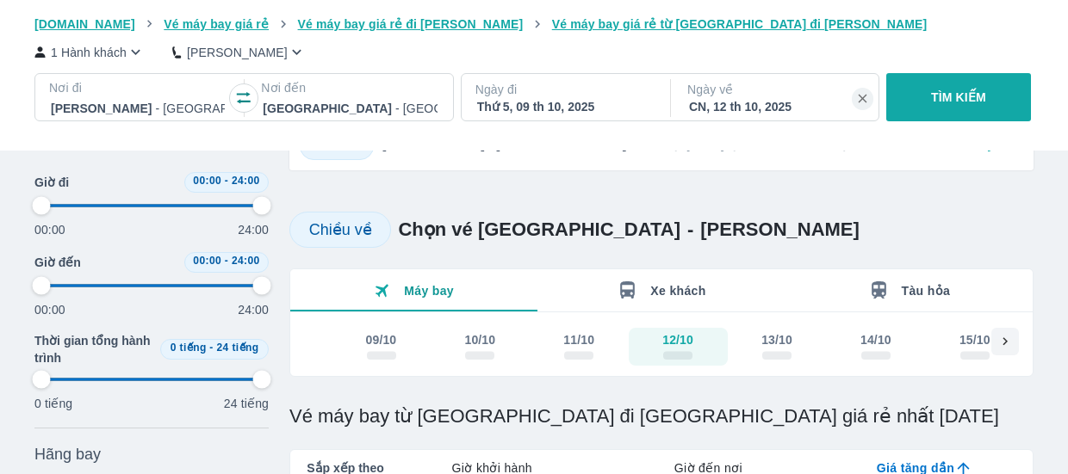
type input "97.9166666666667"
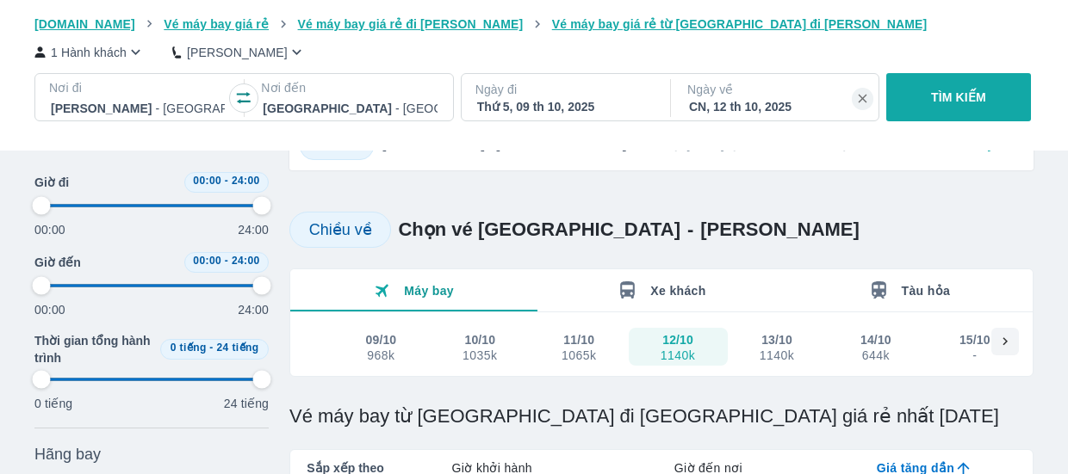
type input "97.9166666666667"
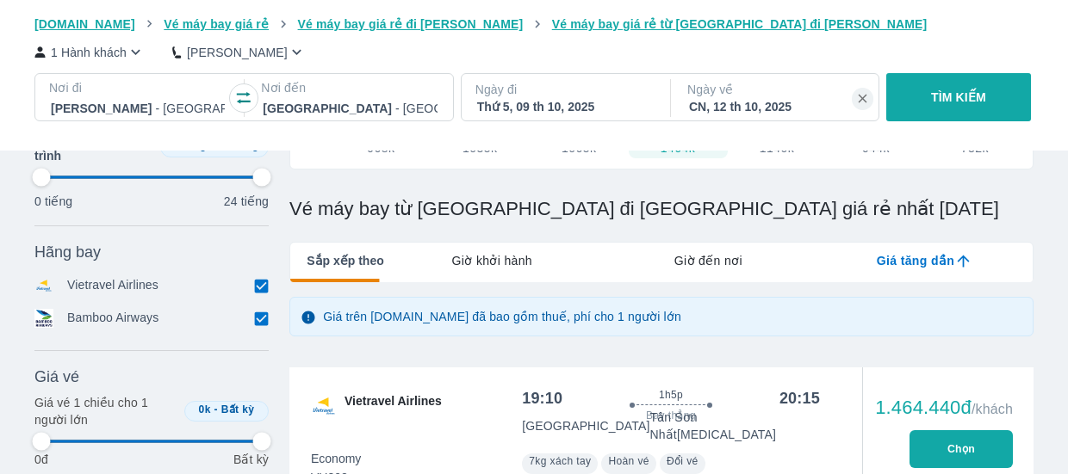
scroll to position [369, 0]
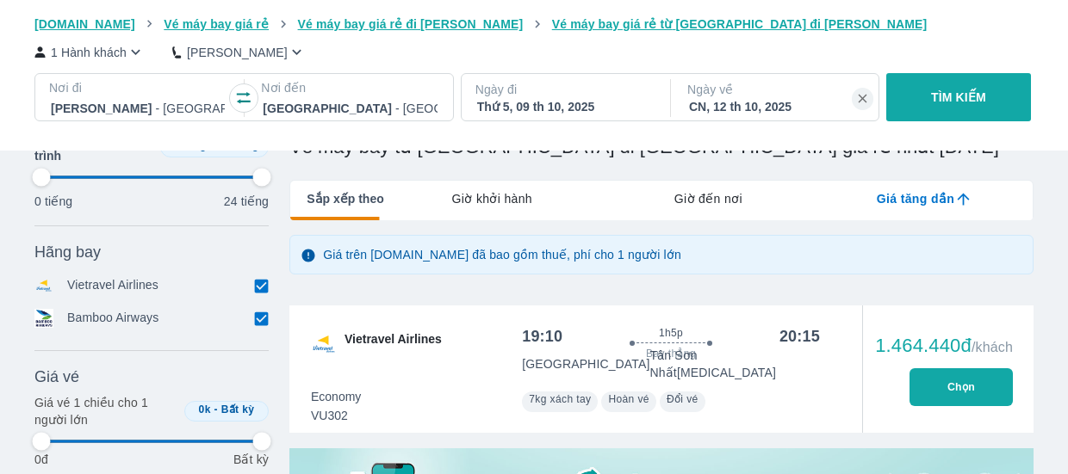
type input "97.9166666666667"
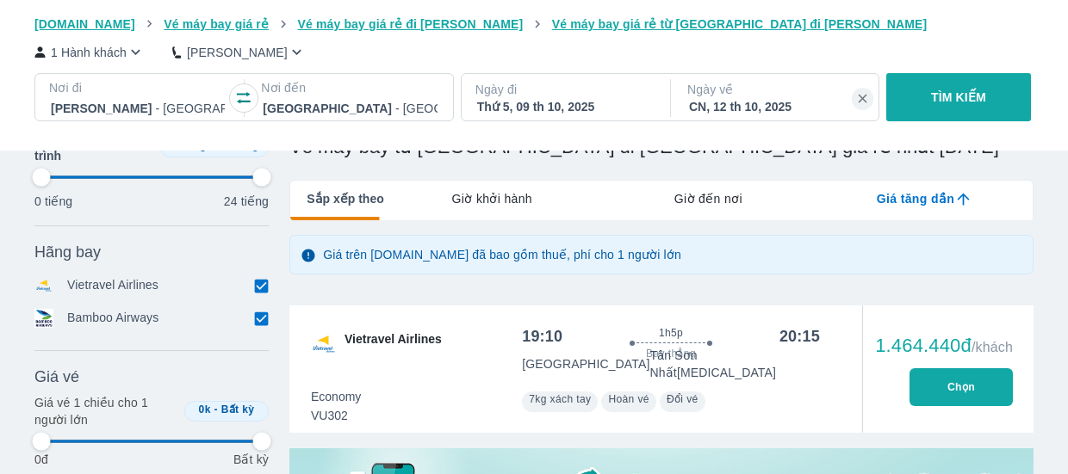
type input "97.9166666666667"
click at [972, 100] on p "TÌM KIẾM" at bounding box center [958, 97] width 55 height 17
type input "97.9166666666667"
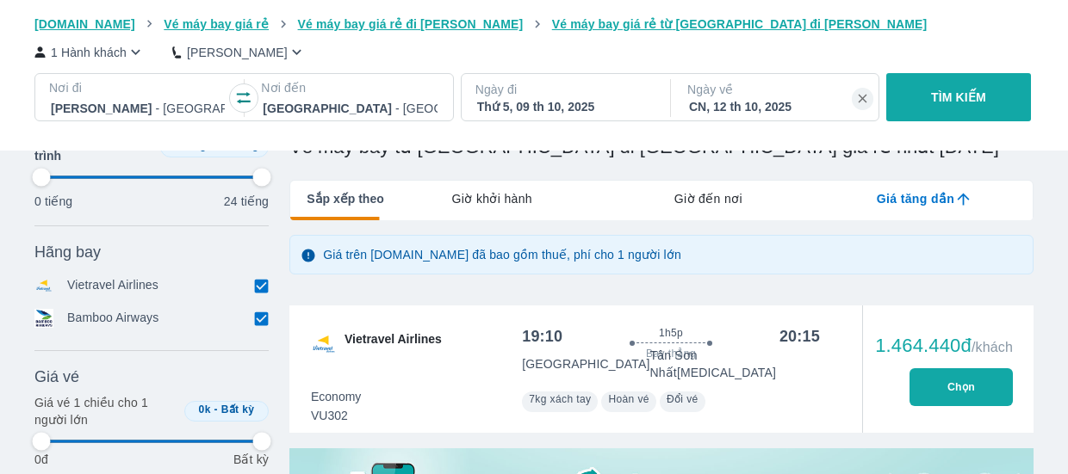
type input "97.9166666666667"
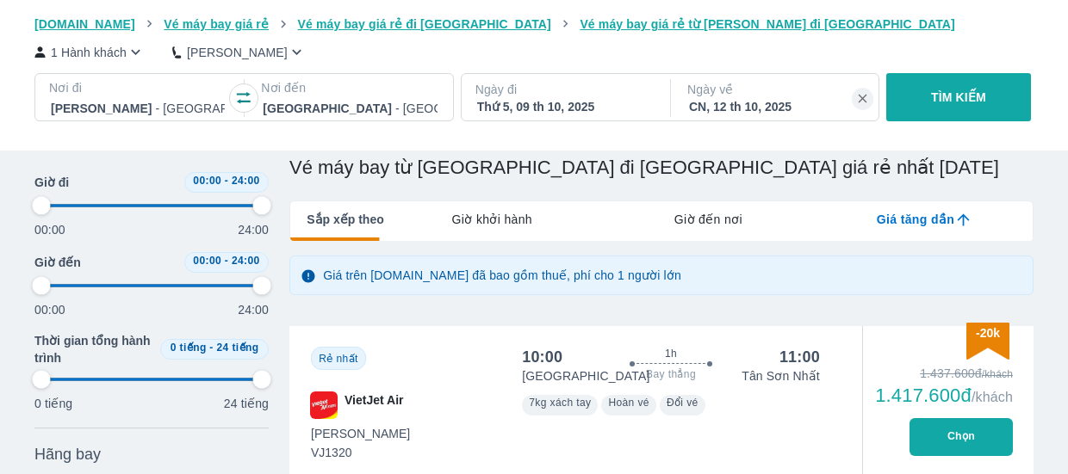
type input "97.9166666666667"
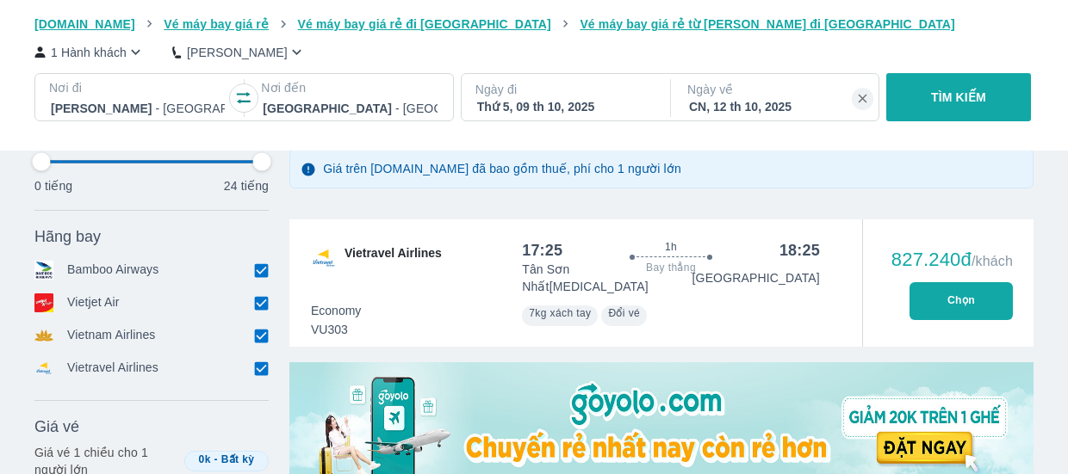
scroll to position [290, 0]
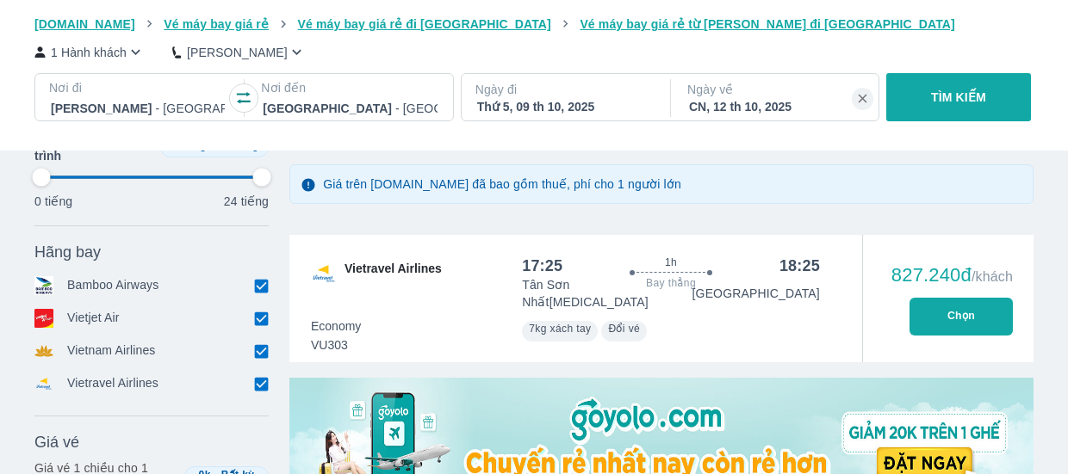
click at [969, 309] on button "Chọn" at bounding box center [960, 317] width 103 height 38
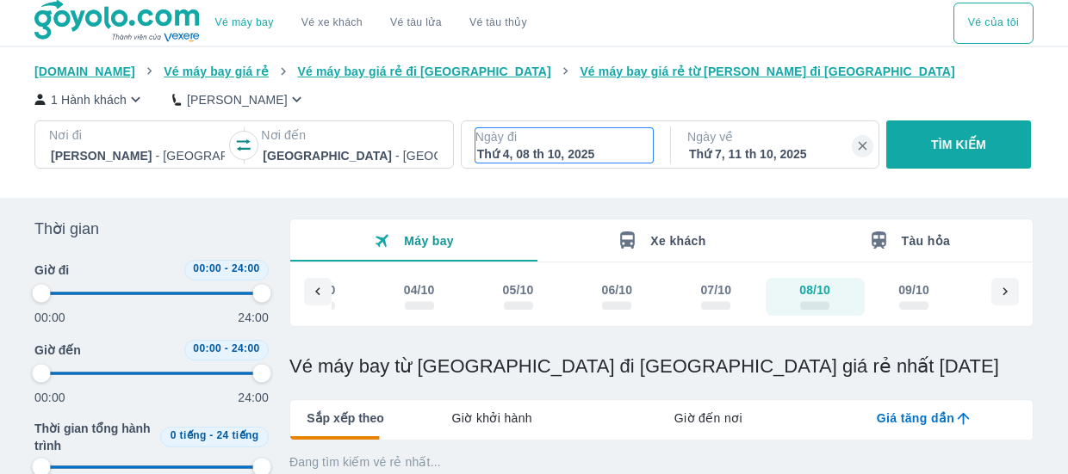
click at [512, 141] on p "Ngày đi" at bounding box center [563, 136] width 177 height 17
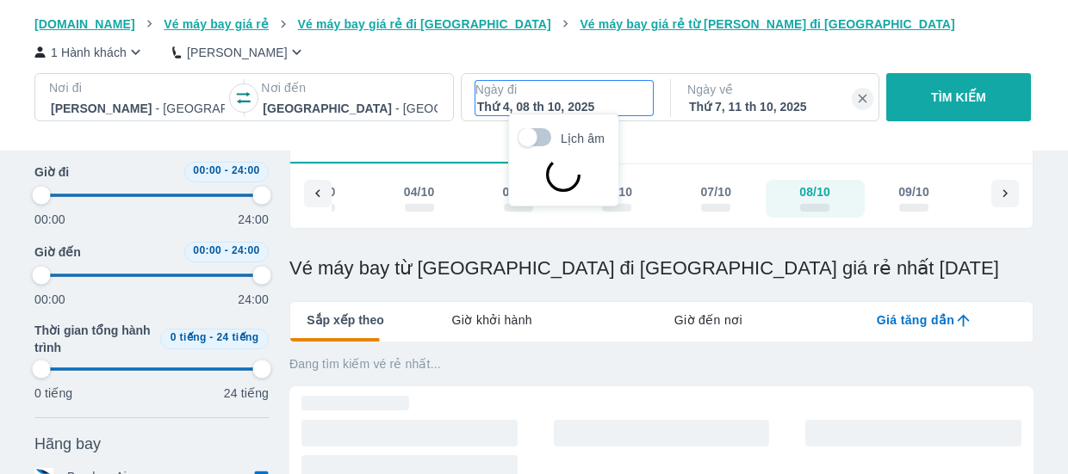
scroll to position [99, 0]
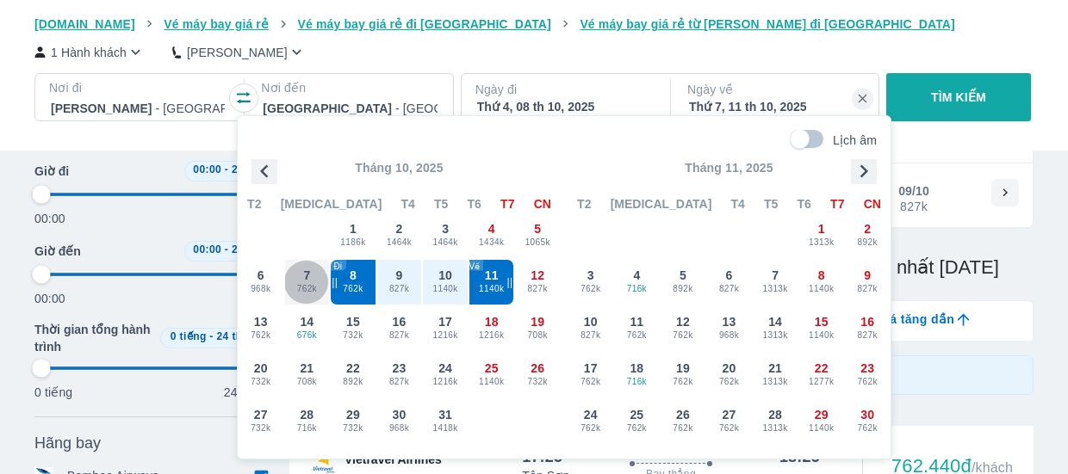
click at [307, 274] on span "7" at bounding box center [306, 275] width 7 height 17
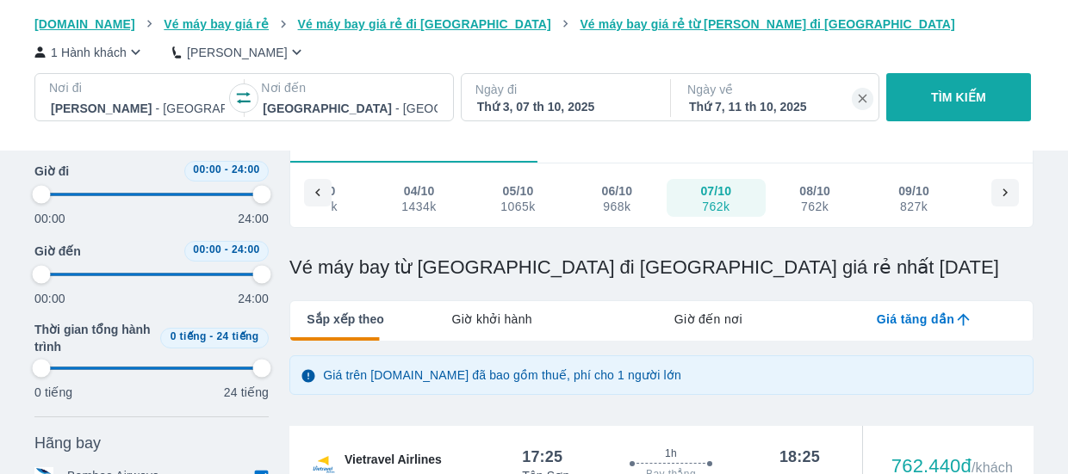
click at [797, 102] on div "Thứ 7, 11 th 10, 2025" at bounding box center [776, 106] width 174 height 17
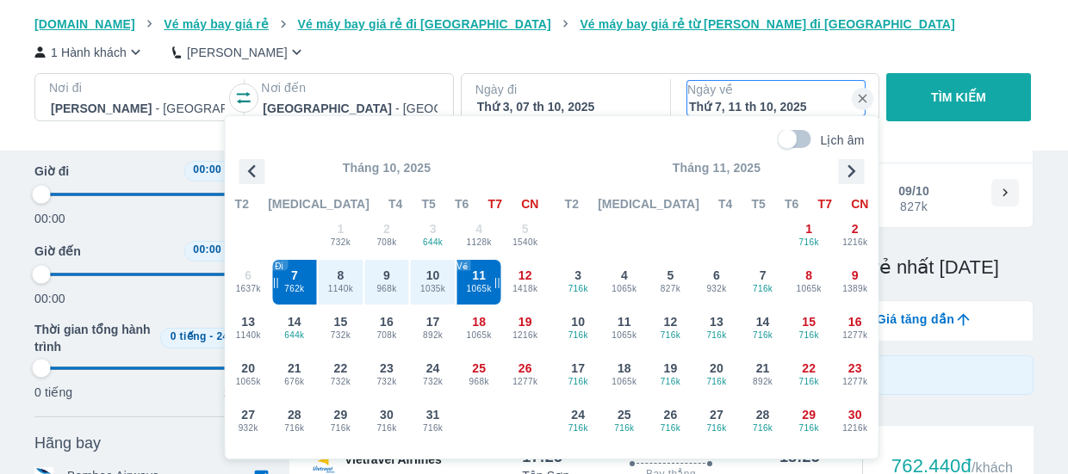
click at [386, 282] on span "968k" at bounding box center [386, 289] width 45 height 14
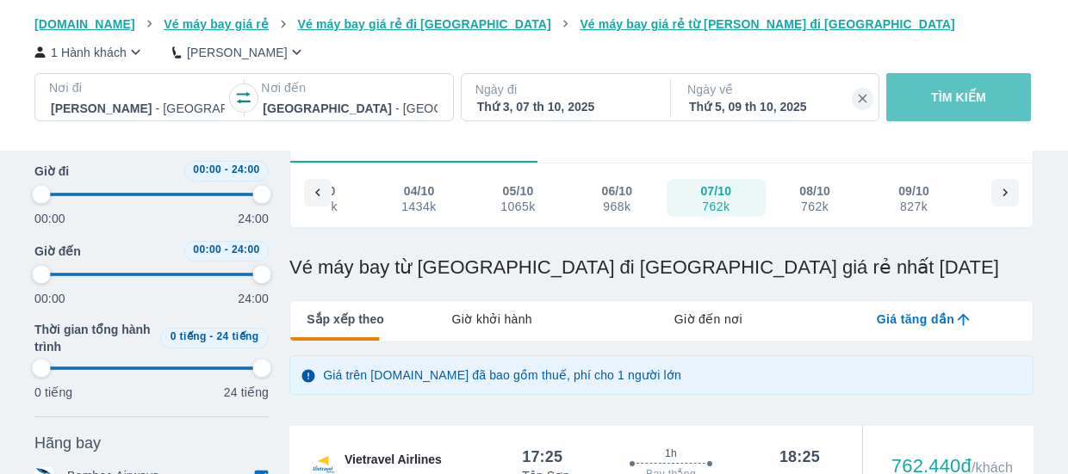
click at [978, 98] on p "TÌM KIẾM" at bounding box center [958, 97] width 55 height 17
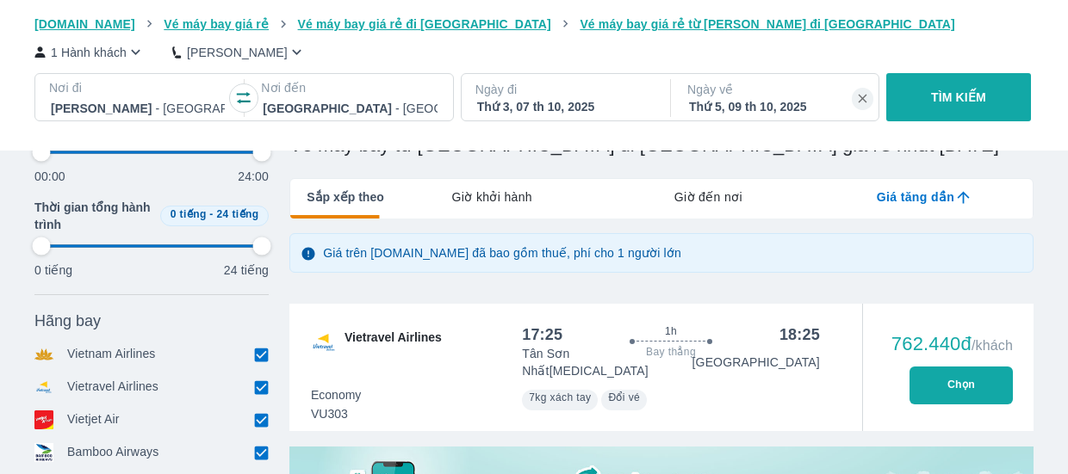
scroll to position [334, 0]
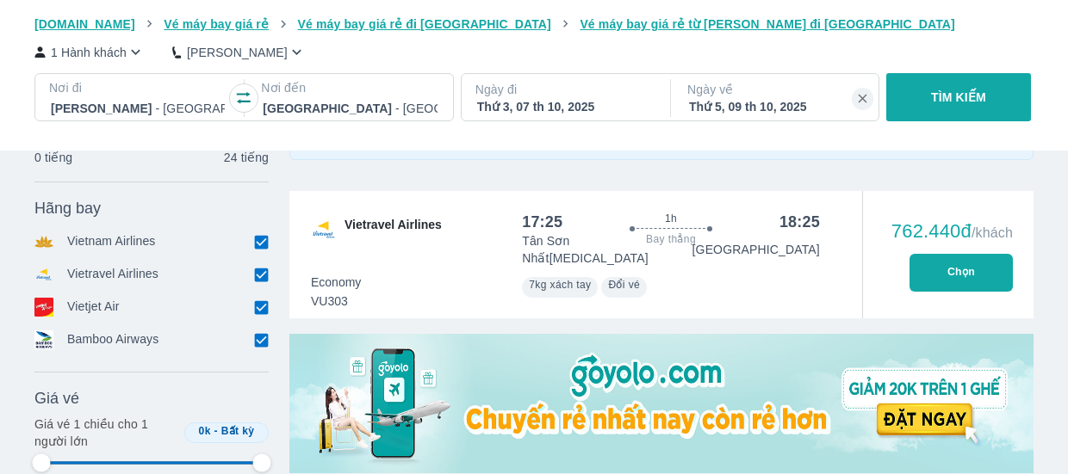
click at [956, 260] on button "Chọn" at bounding box center [960, 273] width 103 height 38
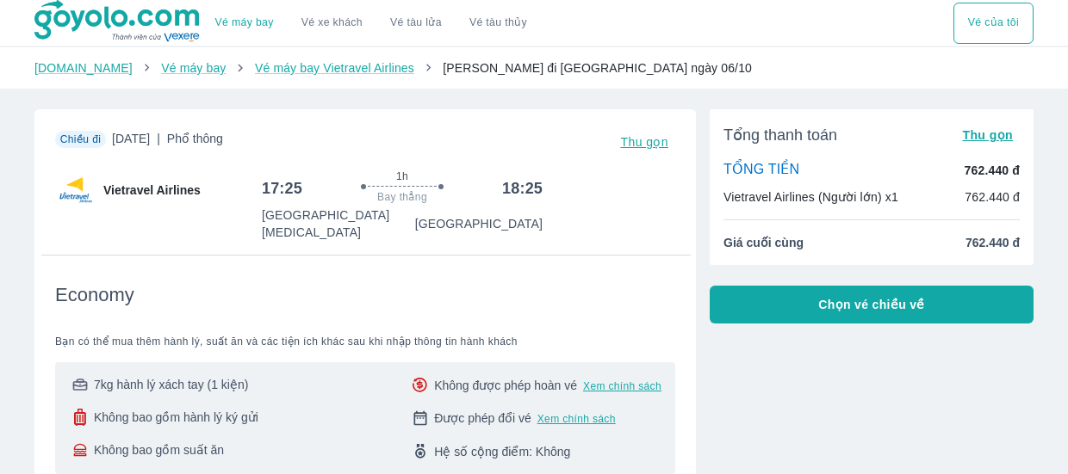
click at [852, 312] on span "Chọn vé chiều về" at bounding box center [871, 304] width 107 height 17
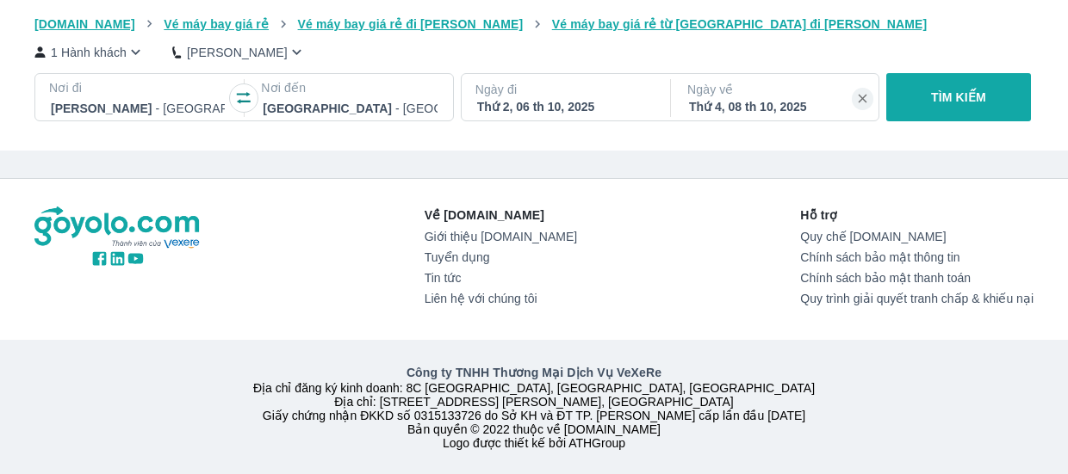
scroll to position [11262, 0]
click at [486, 232] on link "Giới thiệu [DOMAIN_NAME]" at bounding box center [501, 237] width 152 height 14
click at [977, 90] on p "TÌM KIẾM" at bounding box center [958, 97] width 55 height 17
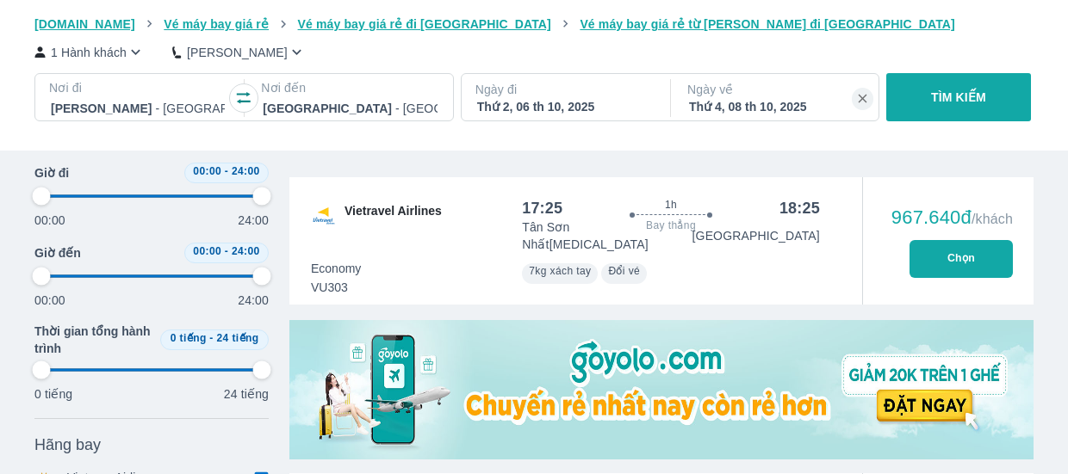
scroll to position [347, 0]
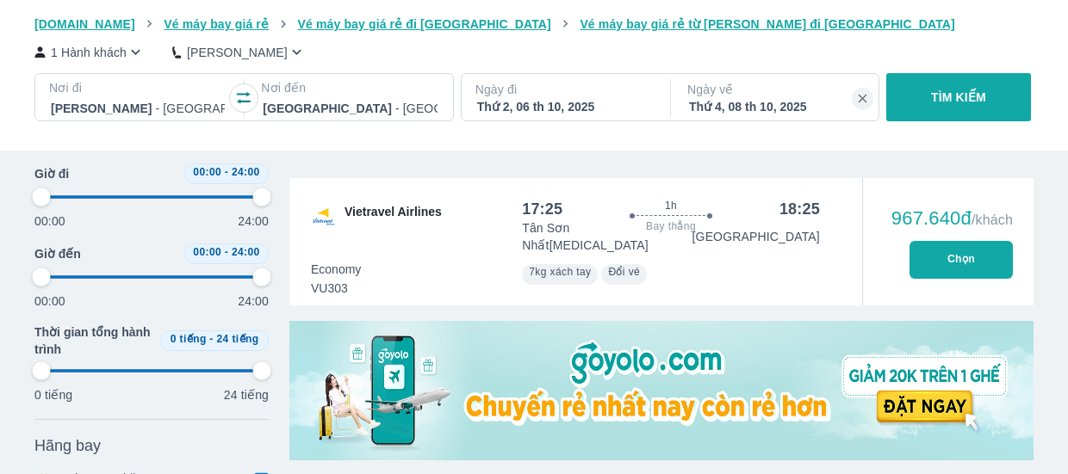
click at [567, 106] on div "Thứ 2, 06 th 10, 2025" at bounding box center [564, 106] width 174 height 17
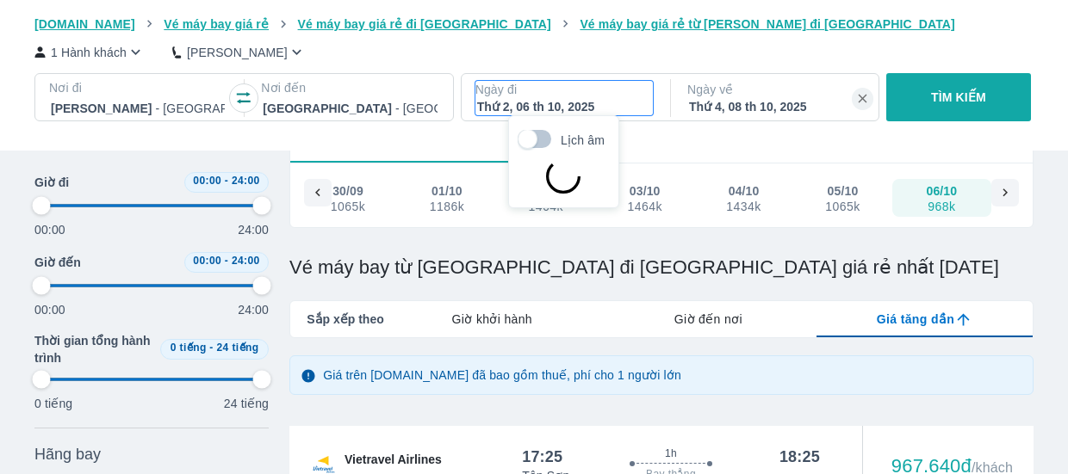
scroll to position [99, 0]
